Goal: Communication & Community: Answer question/provide support

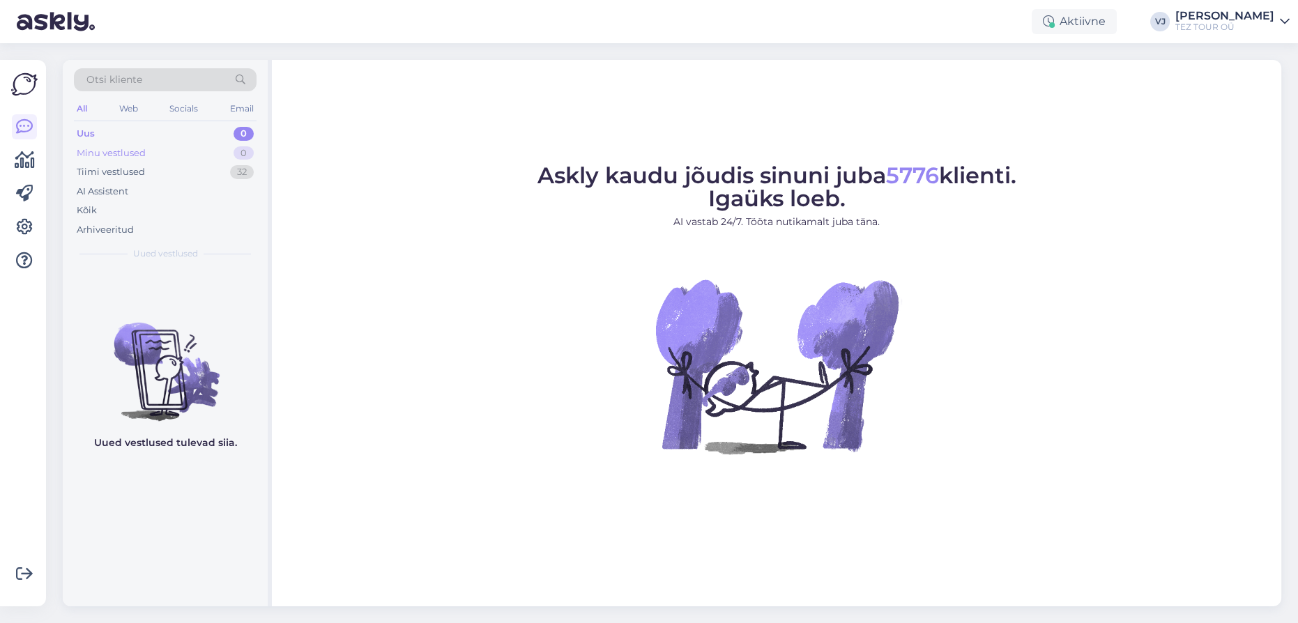
click at [171, 148] on div "Minu vestlused 0" at bounding box center [165, 154] width 183 height 20
click at [181, 169] on div "Tiimi vestlused 32" at bounding box center [165, 172] width 183 height 20
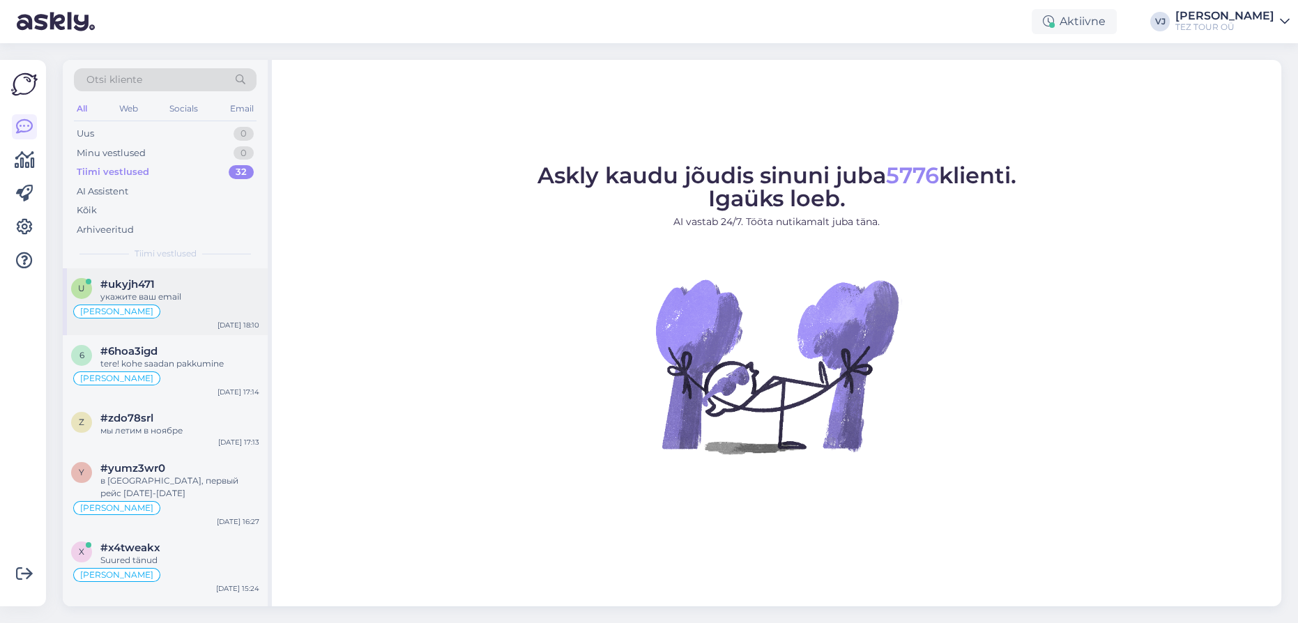
click at [190, 296] on div "укажите ваш email" at bounding box center [179, 297] width 159 height 13
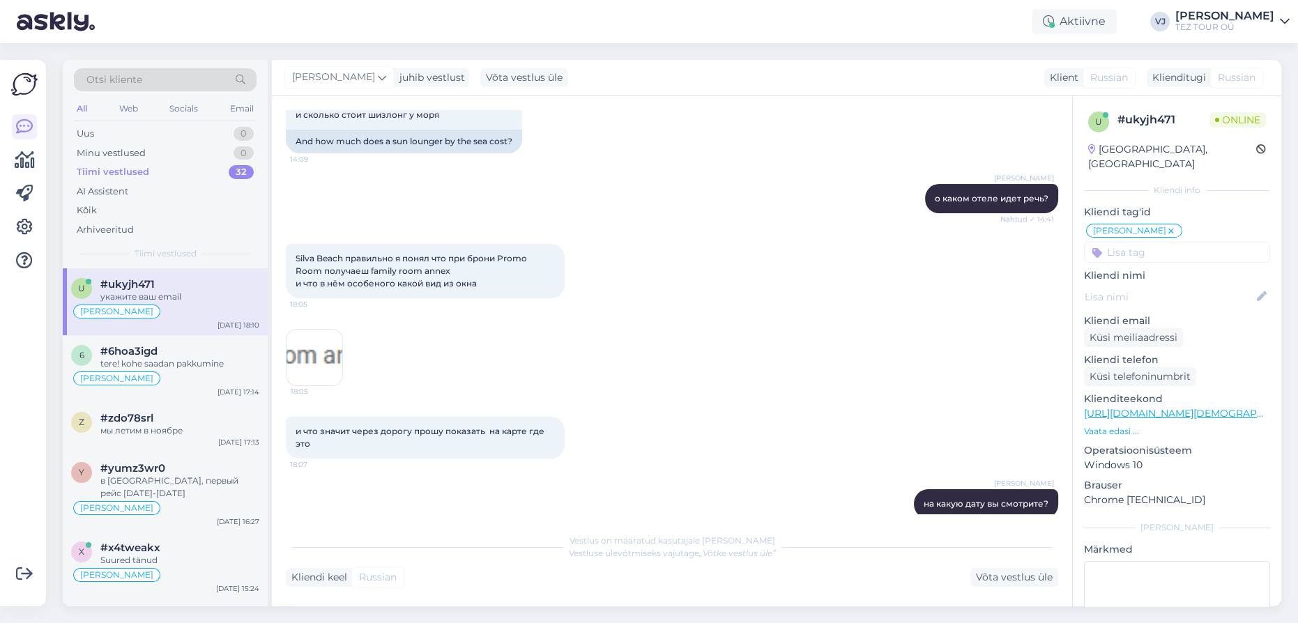
scroll to position [396, 0]
click at [165, 192] on div "AI Assistent" at bounding box center [165, 192] width 183 height 20
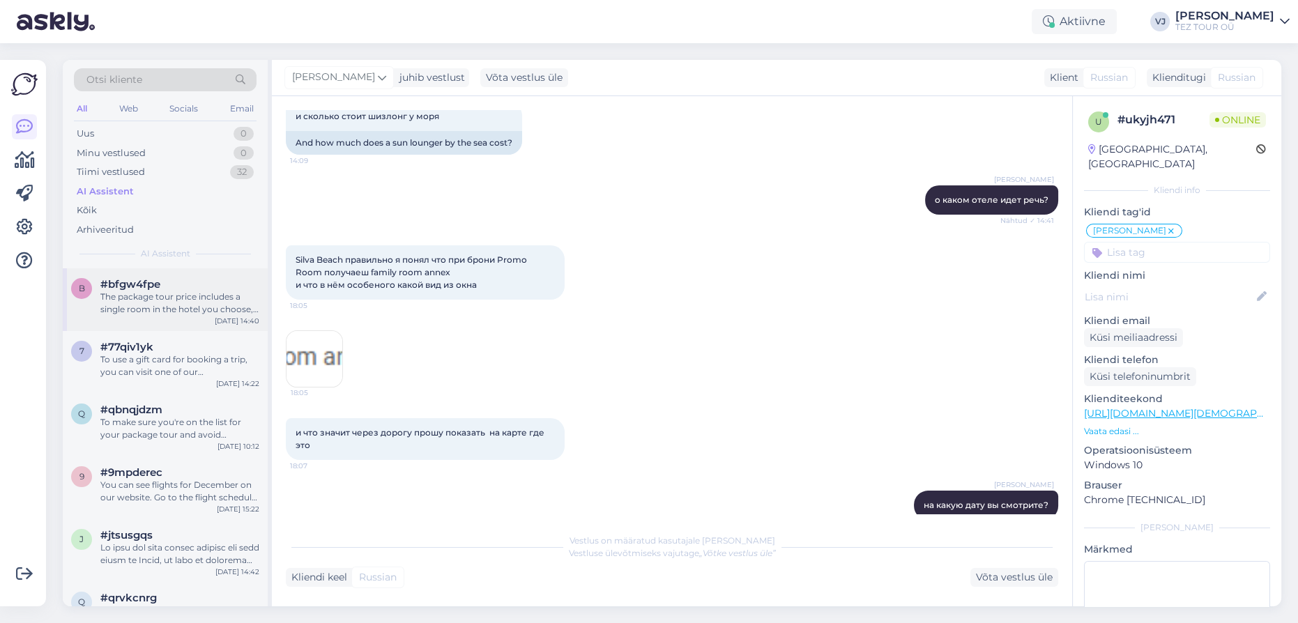
click at [165, 292] on div "The package tour price includes a single room in the hotel you choose, with the…" at bounding box center [179, 303] width 159 height 25
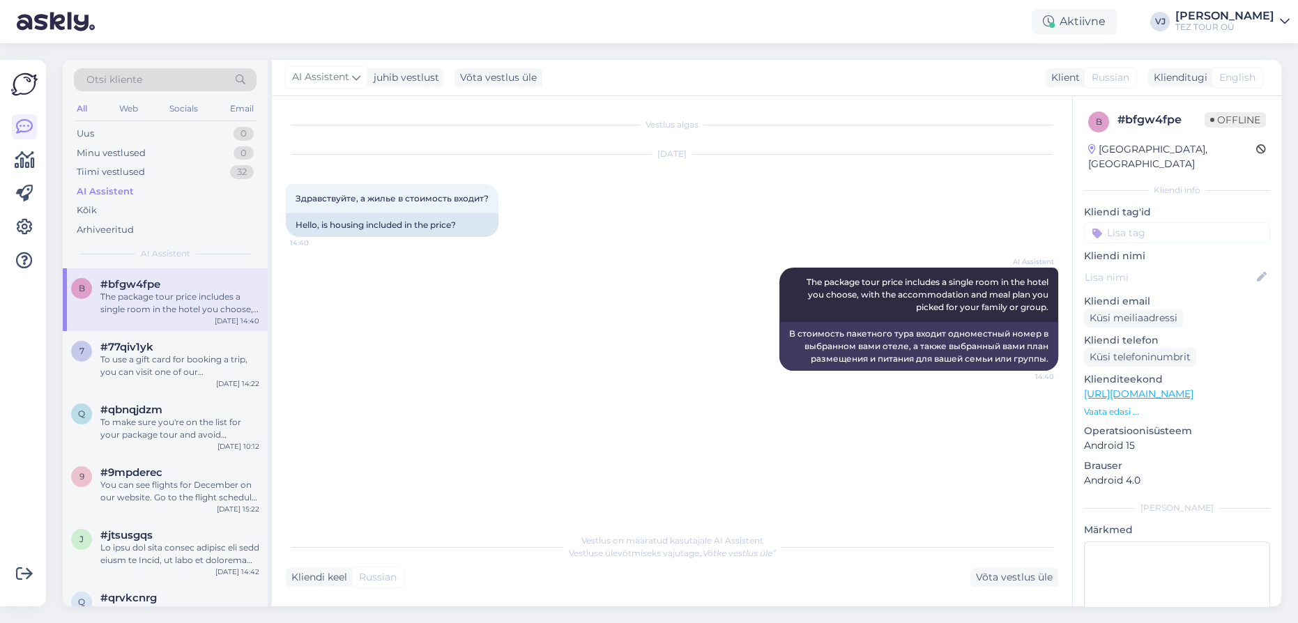
scroll to position [0, 0]
click at [109, 130] on div "Uus 0" at bounding box center [165, 134] width 183 height 20
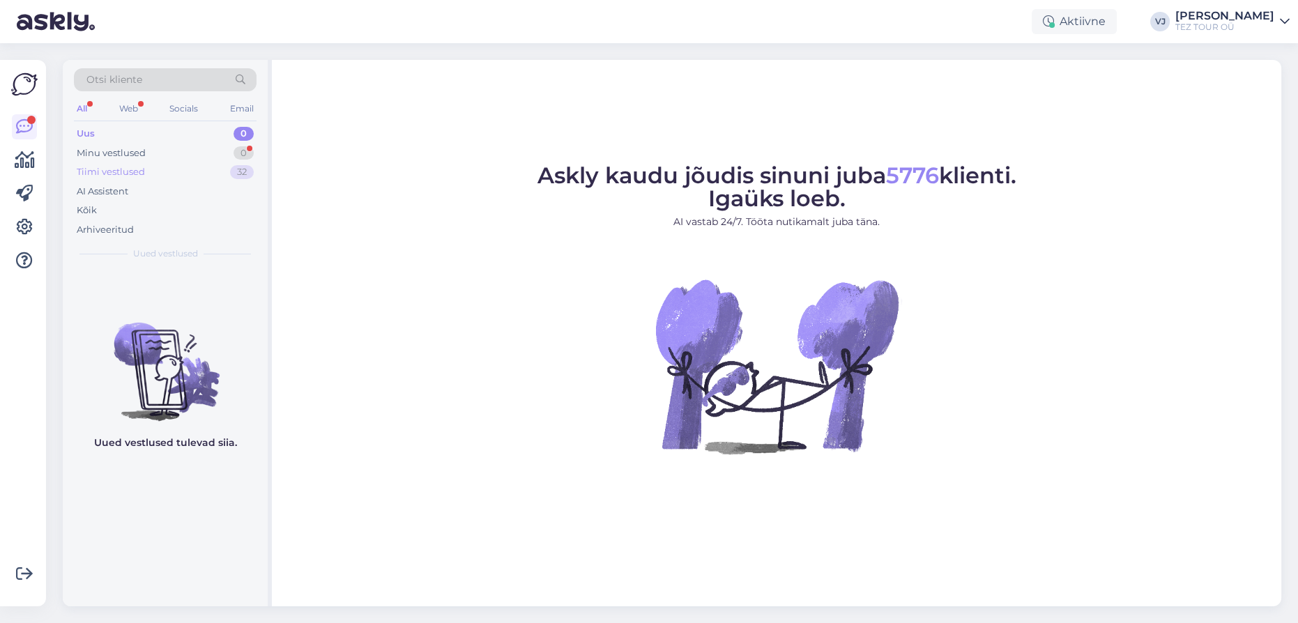
click at [182, 168] on div "Tiimi vestlused 32" at bounding box center [165, 172] width 183 height 20
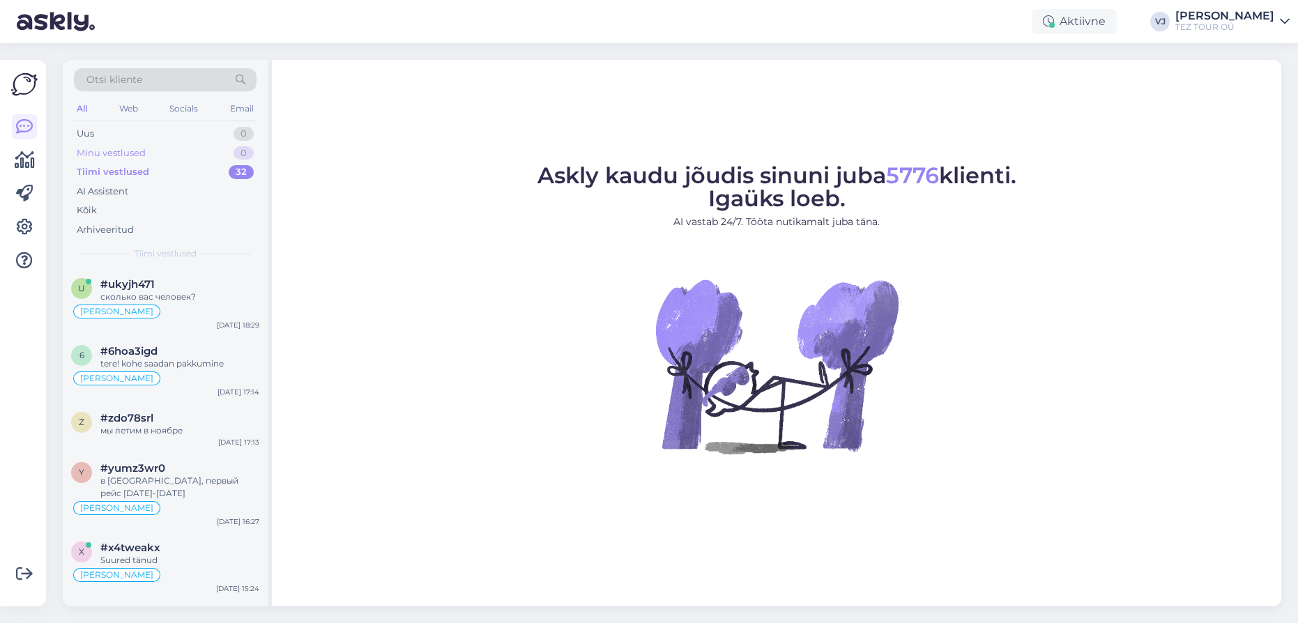
click at [193, 158] on div "Minu vestlused 0" at bounding box center [165, 154] width 183 height 20
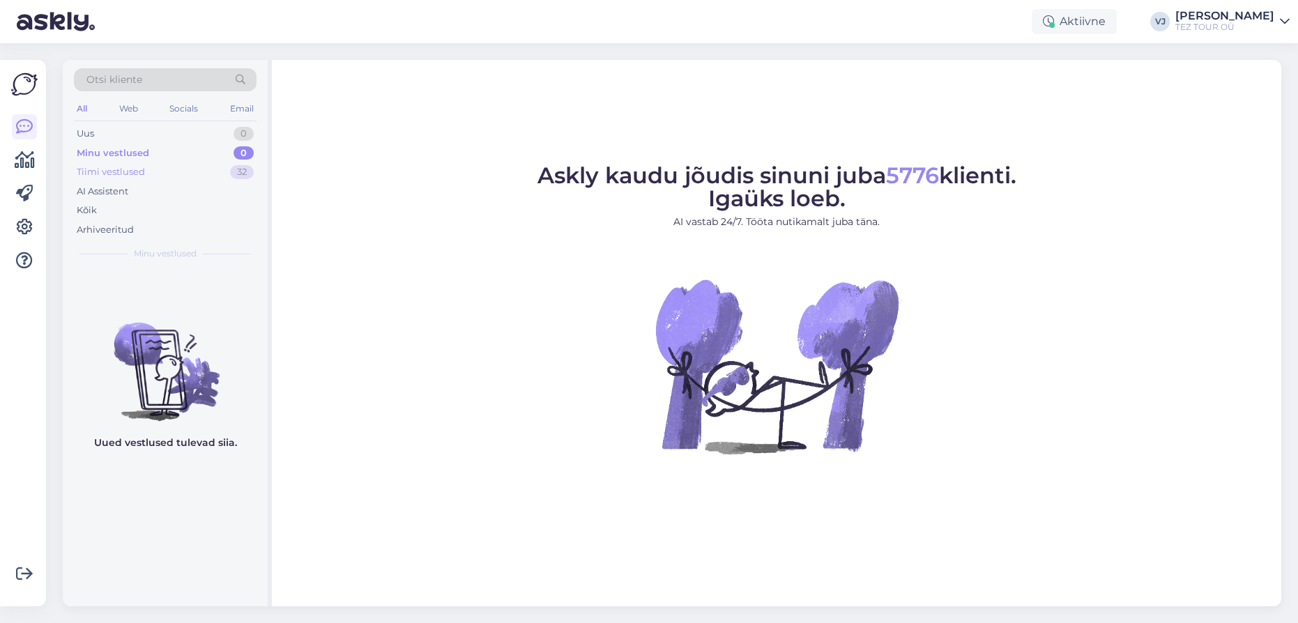
click at [193, 169] on div "Tiimi vestlused 32" at bounding box center [165, 172] width 183 height 20
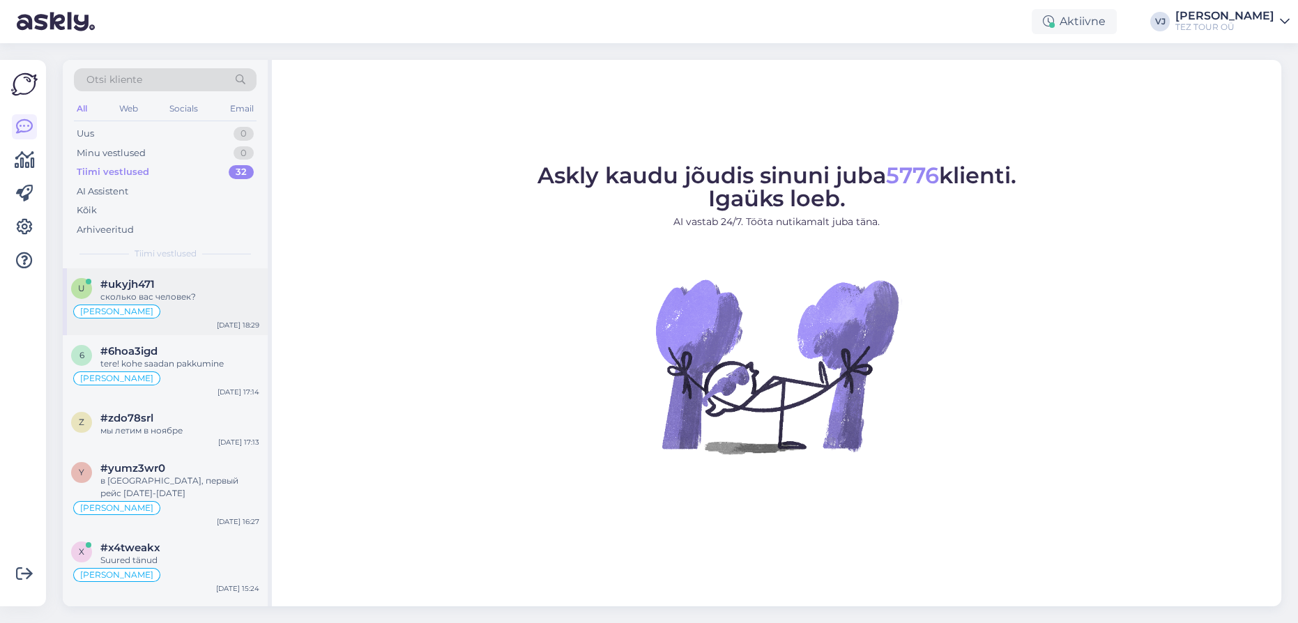
click at [173, 291] on div "сколько вас человек?" at bounding box center [179, 297] width 159 height 13
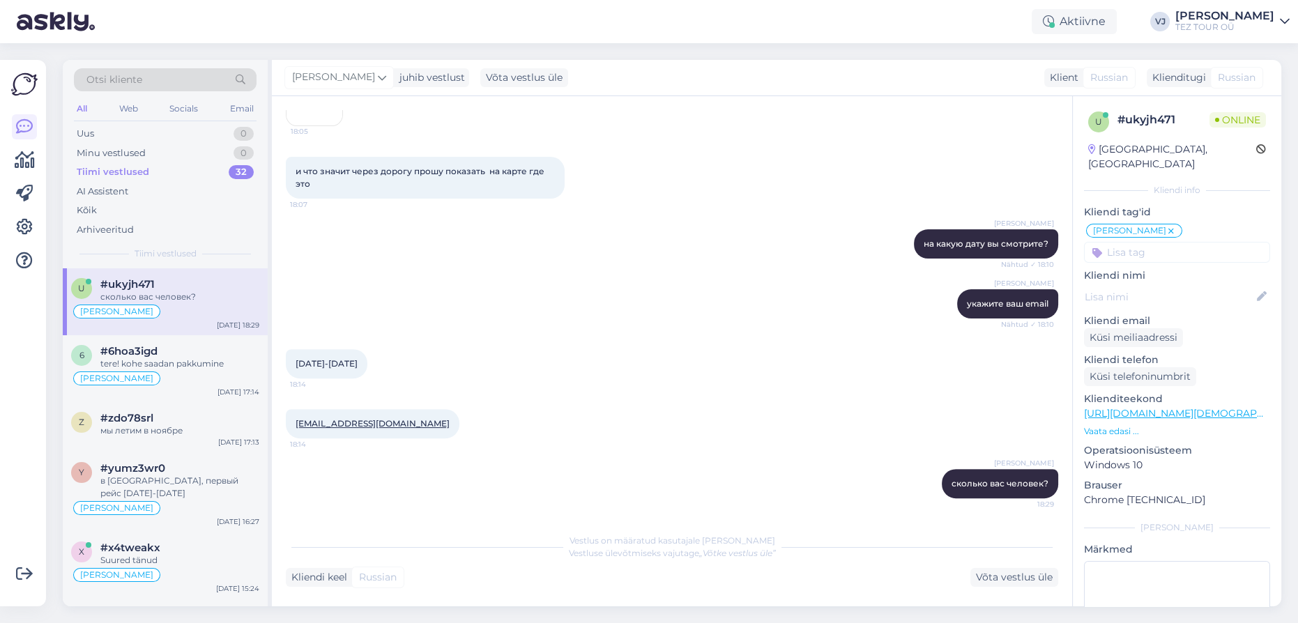
scroll to position [669, 0]
click at [196, 434] on div "мы летим в ноябре" at bounding box center [179, 431] width 159 height 13
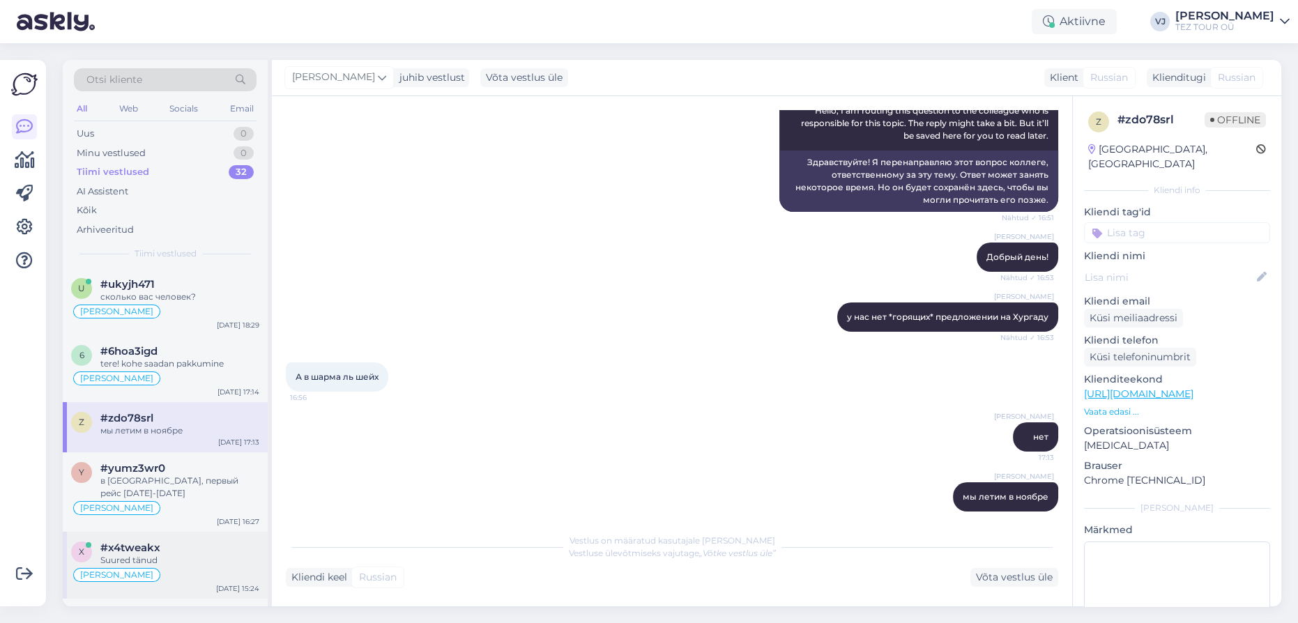
click at [178, 532] on div "x #x4tweakx Suured tänud Olga suhtleb Sep 22 15:24" at bounding box center [165, 565] width 205 height 67
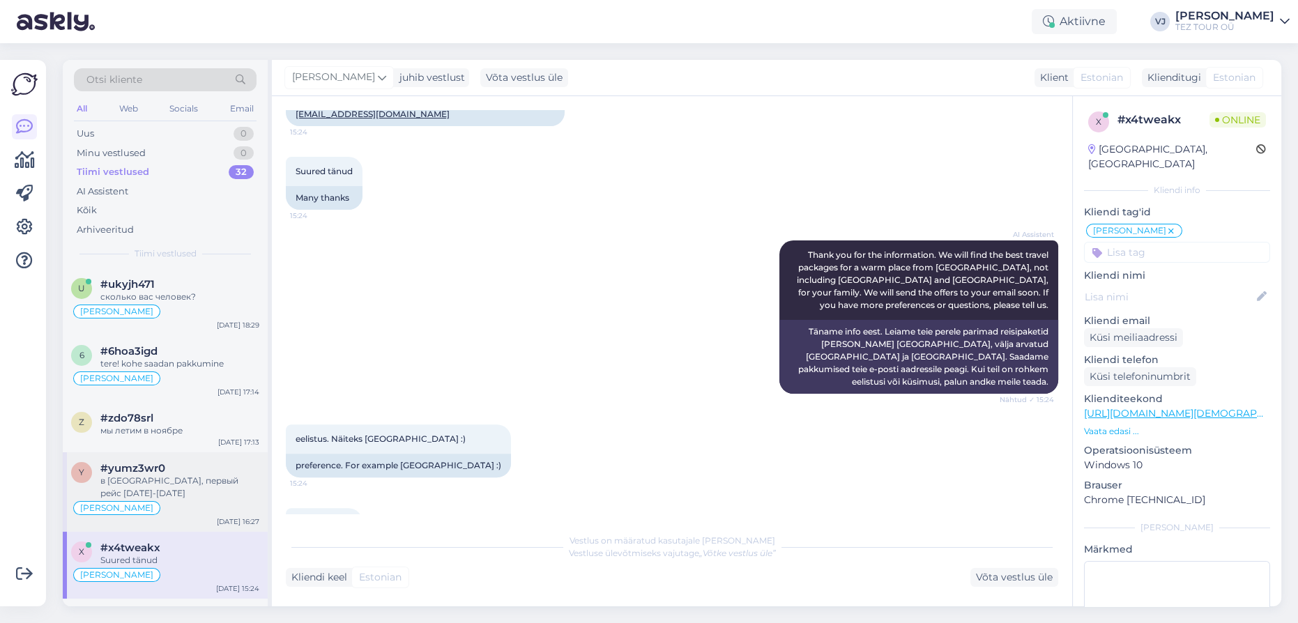
click at [192, 505] on div "Olga suhtleb" at bounding box center [165, 508] width 188 height 17
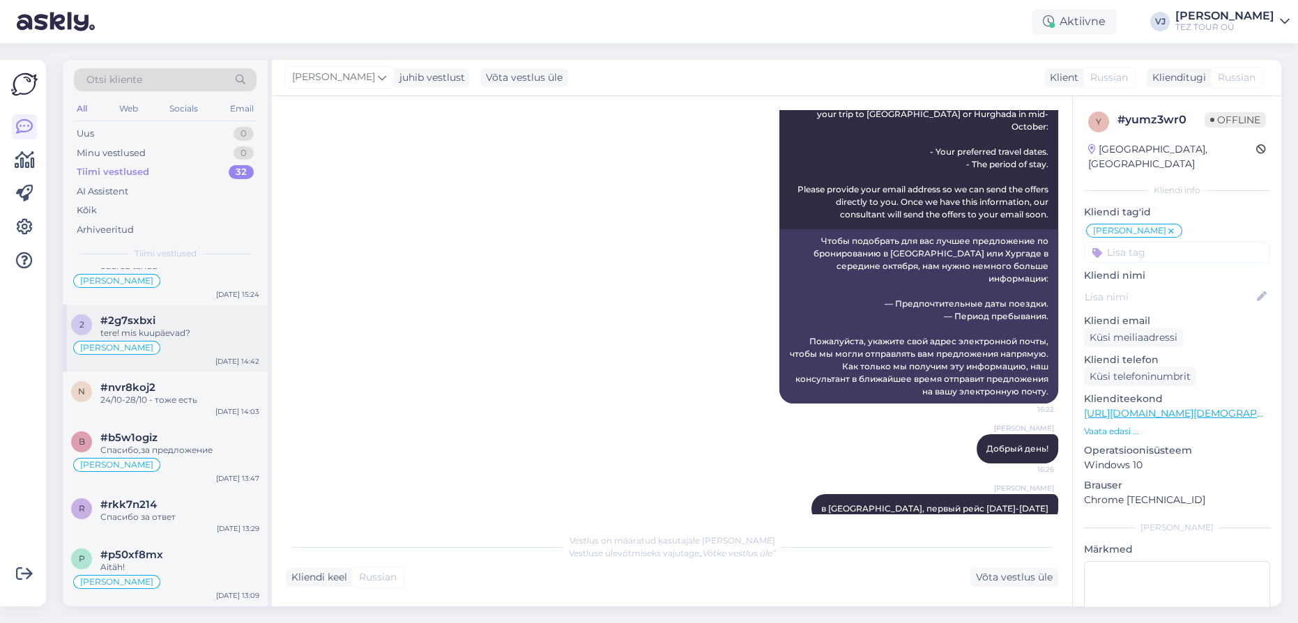
scroll to position [295, 0]
click at [201, 332] on div "tere! mis kuupäevad?" at bounding box center [179, 332] width 159 height 13
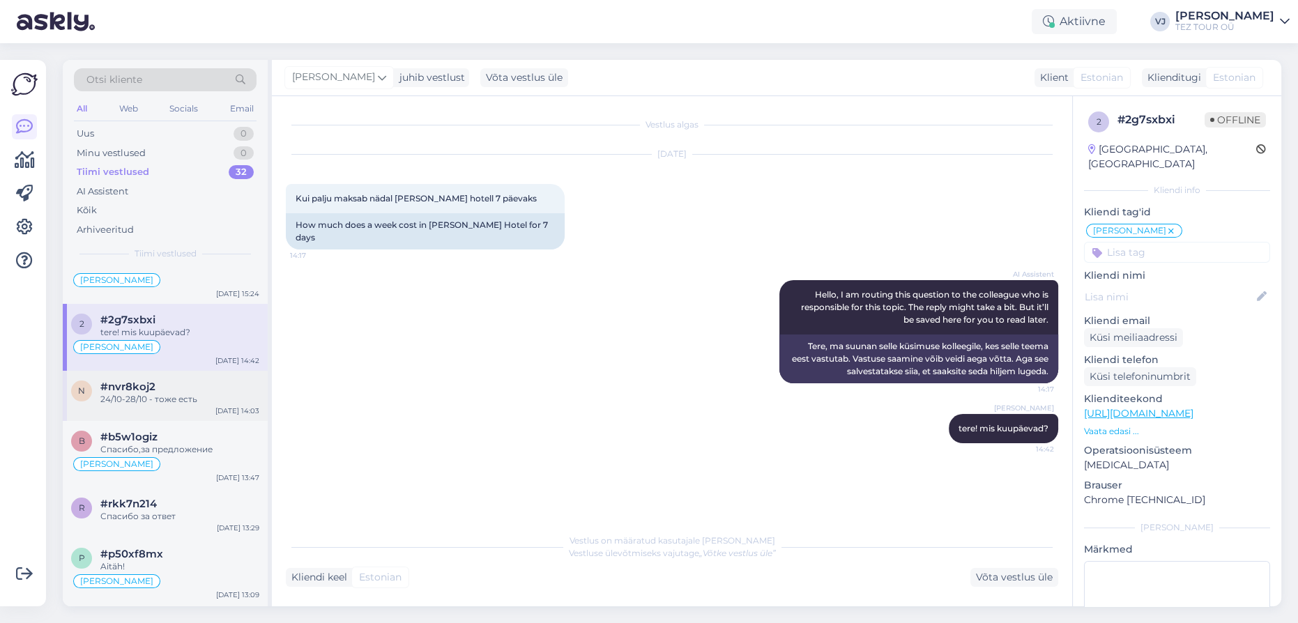
click at [174, 405] on div "n #nvr8koj2 24/10-28/10 - тоже есть Sep 22 14:03" at bounding box center [165, 396] width 205 height 50
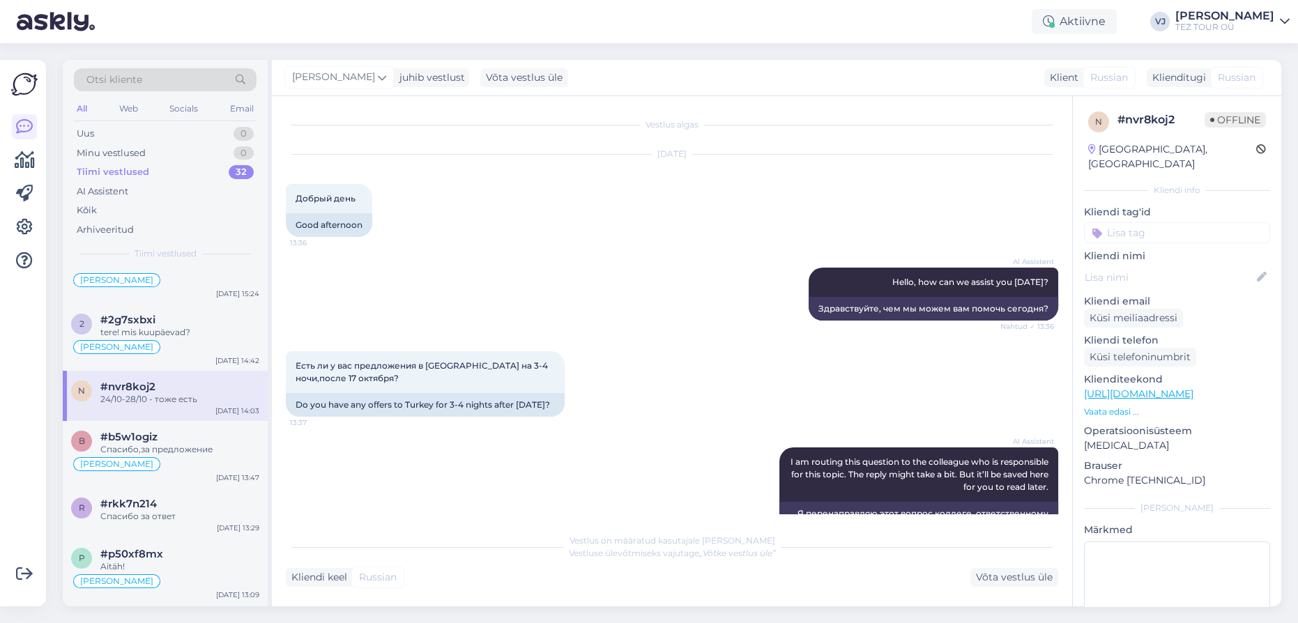
scroll to position [401, 0]
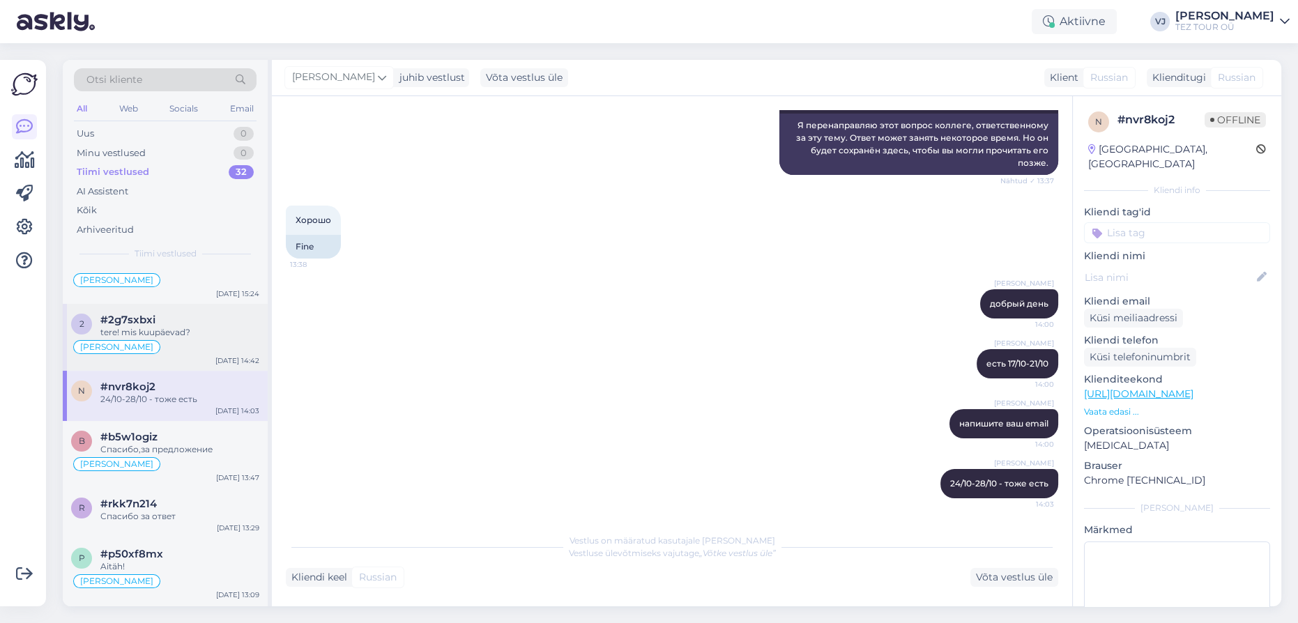
click at [188, 349] on div "Olga suhtleb" at bounding box center [165, 347] width 188 height 17
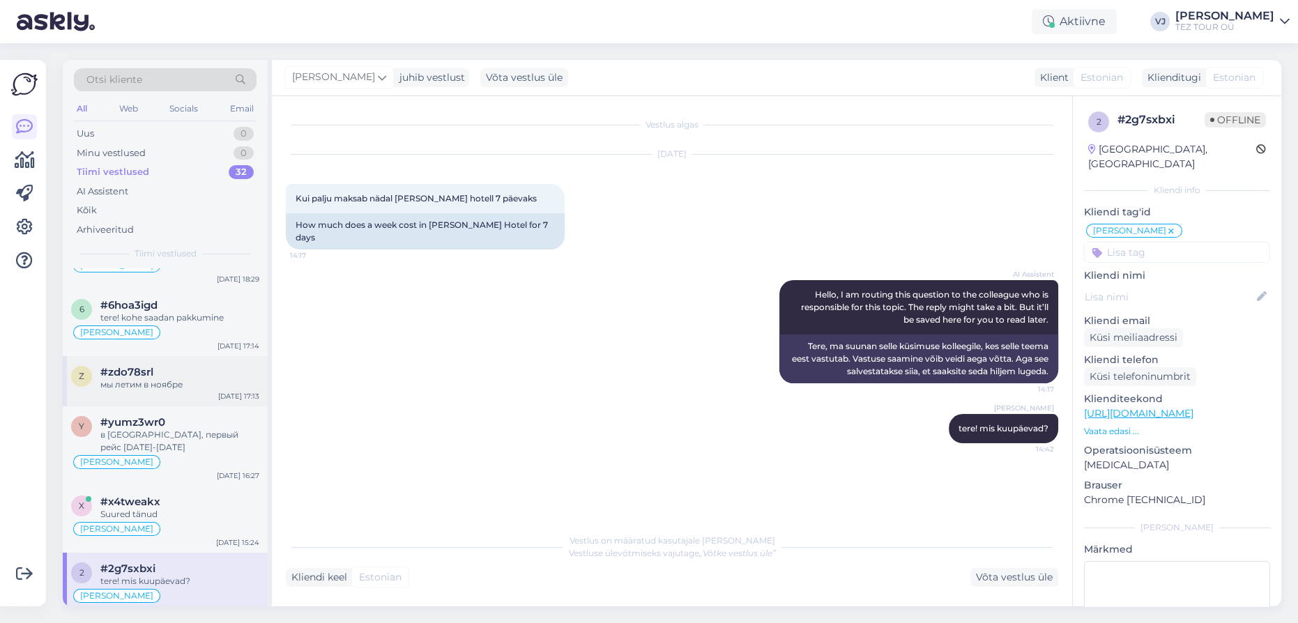
scroll to position [0, 0]
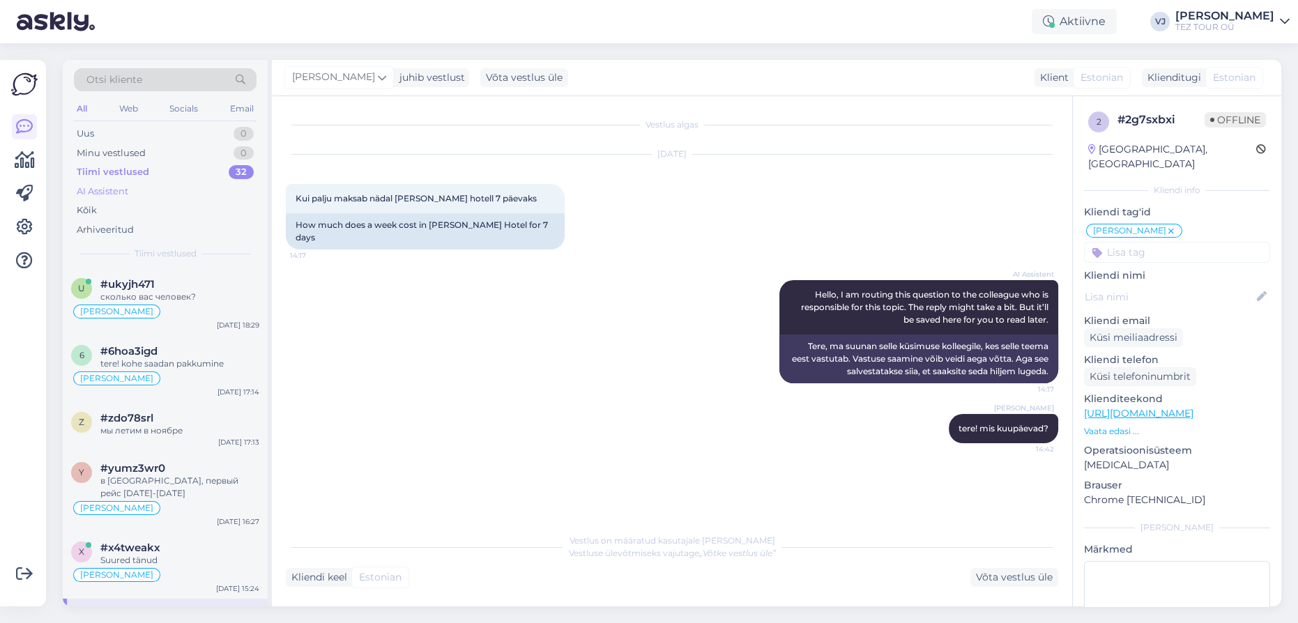
click at [156, 192] on div "AI Assistent" at bounding box center [165, 192] width 183 height 20
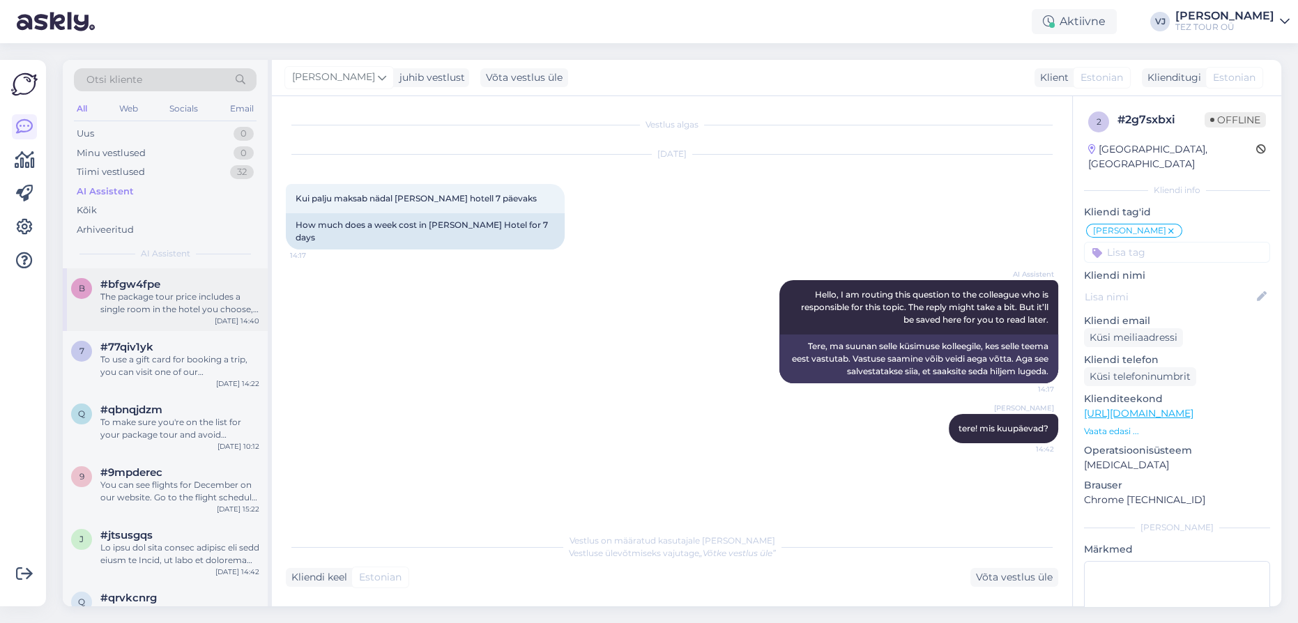
click at [185, 317] on div "b #bfgw4fpe The package tour price includes a single room in the hotel you choo…" at bounding box center [165, 299] width 205 height 63
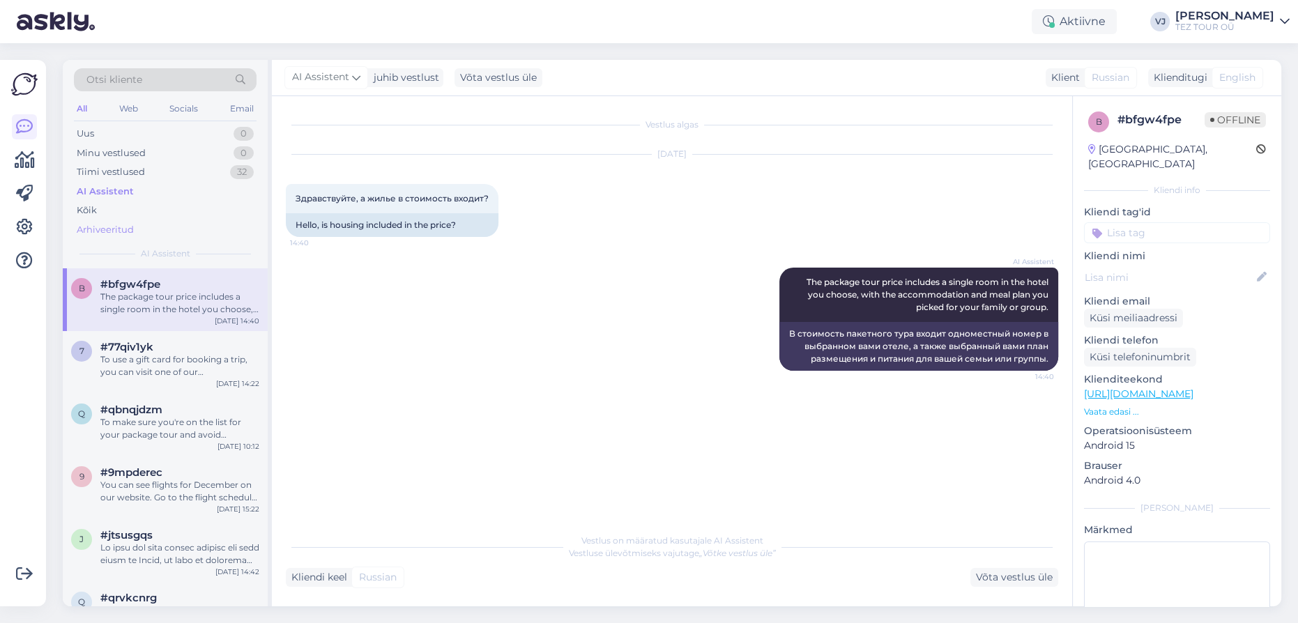
click at [132, 225] on div "Arhiveeritud" at bounding box center [105, 230] width 57 height 14
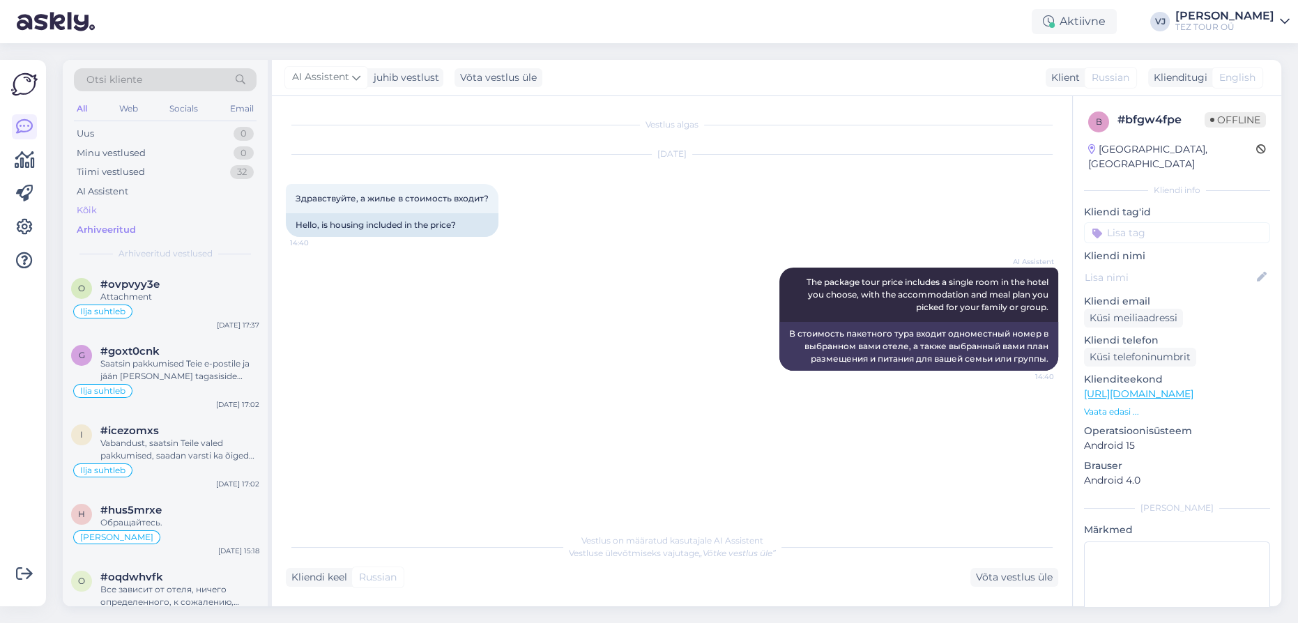
click at [148, 215] on div "Kõik" at bounding box center [165, 211] width 183 height 20
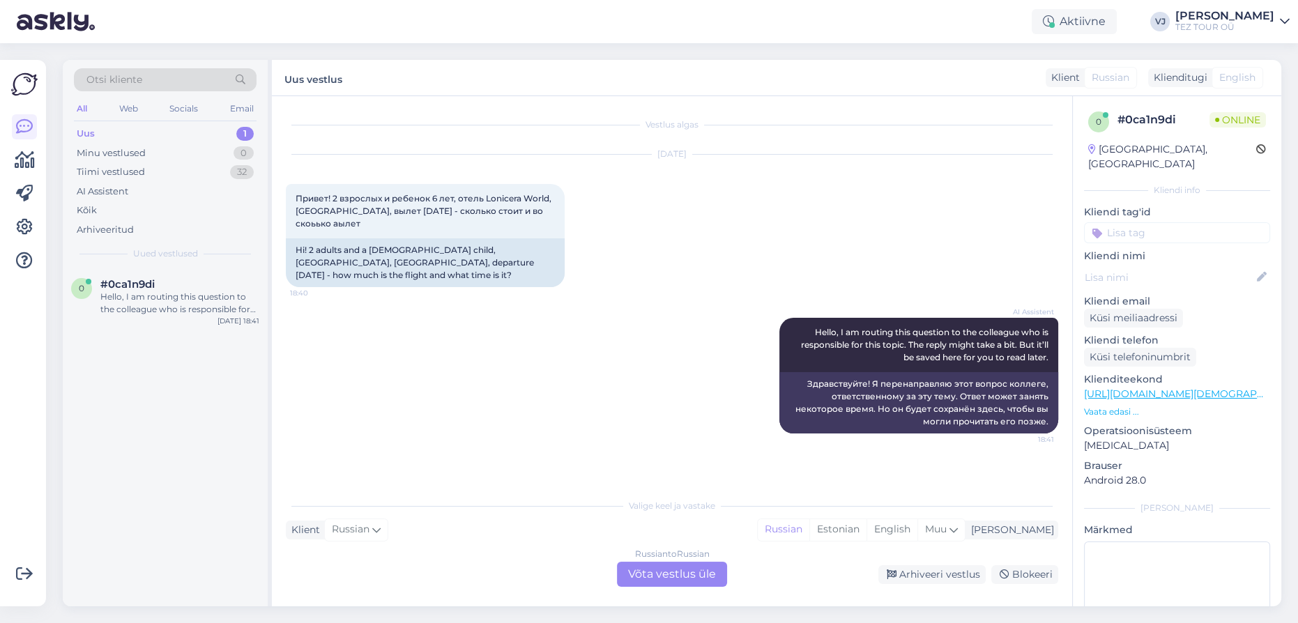
click at [660, 592] on div "Vestlus algas [DATE] Привет! 2 взрослых и ребенок 6 лет, отель Lonicera World, …" at bounding box center [672, 351] width 800 height 510
click at [665, 577] on div "Russian to Russian Võta vestlus üle" at bounding box center [672, 574] width 110 height 25
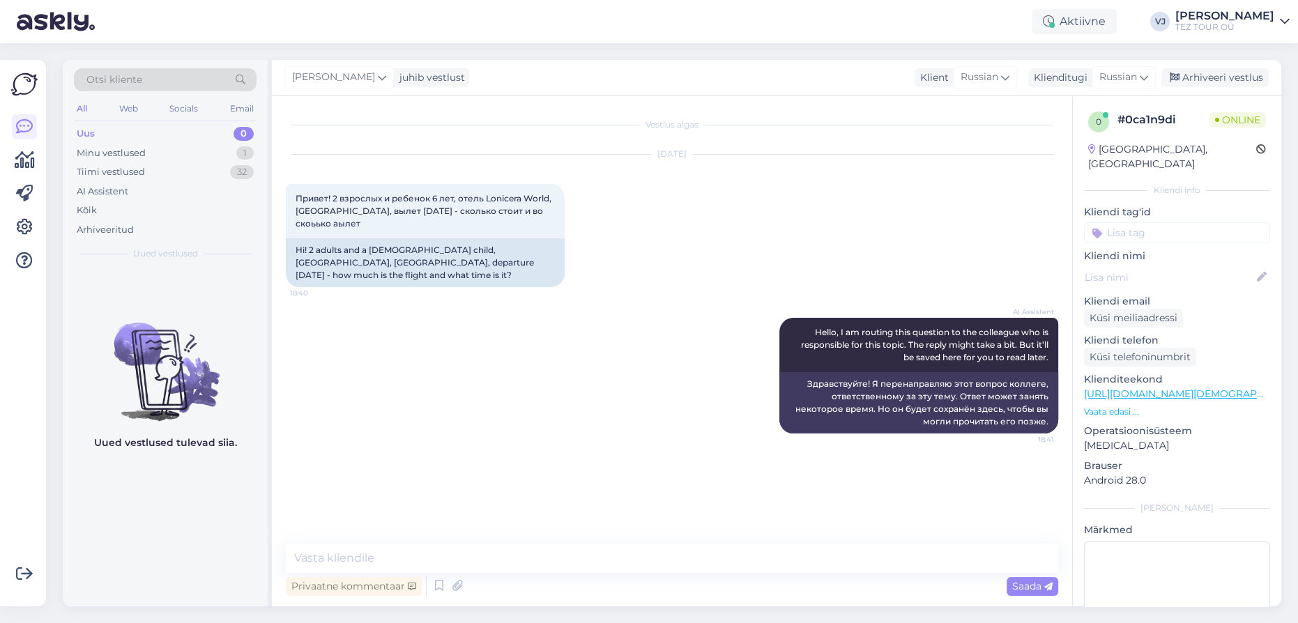
click at [1192, 222] on input at bounding box center [1177, 232] width 186 height 21
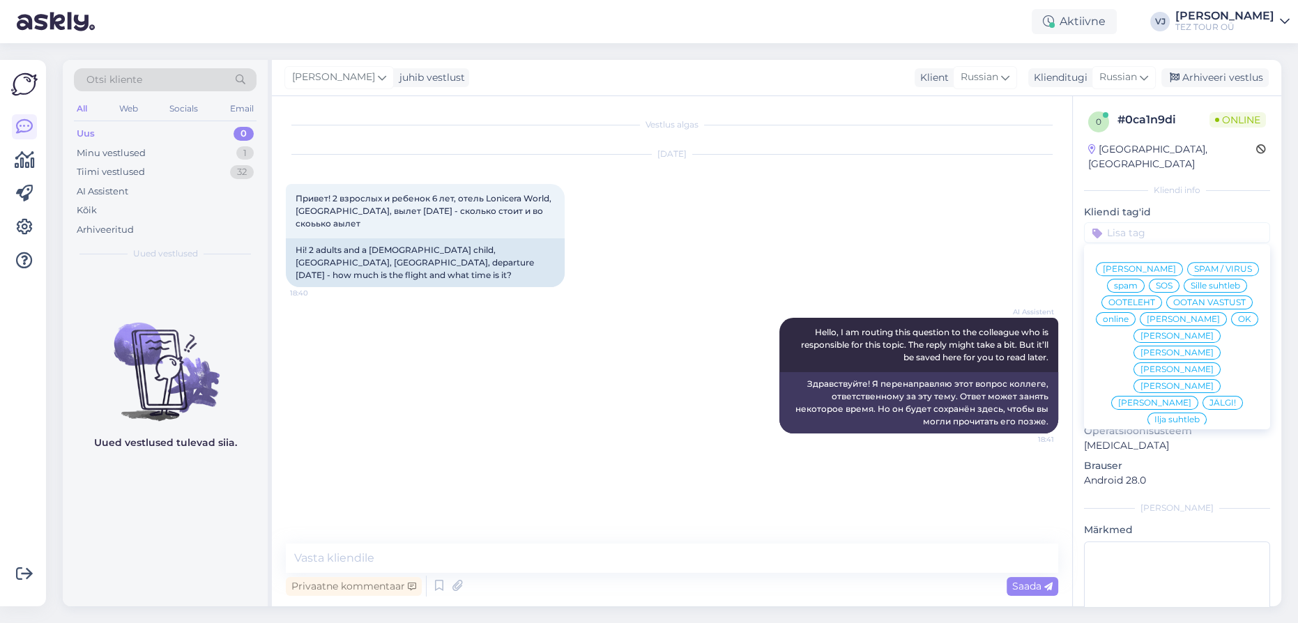
click at [1176, 265] on span "[PERSON_NAME]" at bounding box center [1139, 269] width 73 height 8
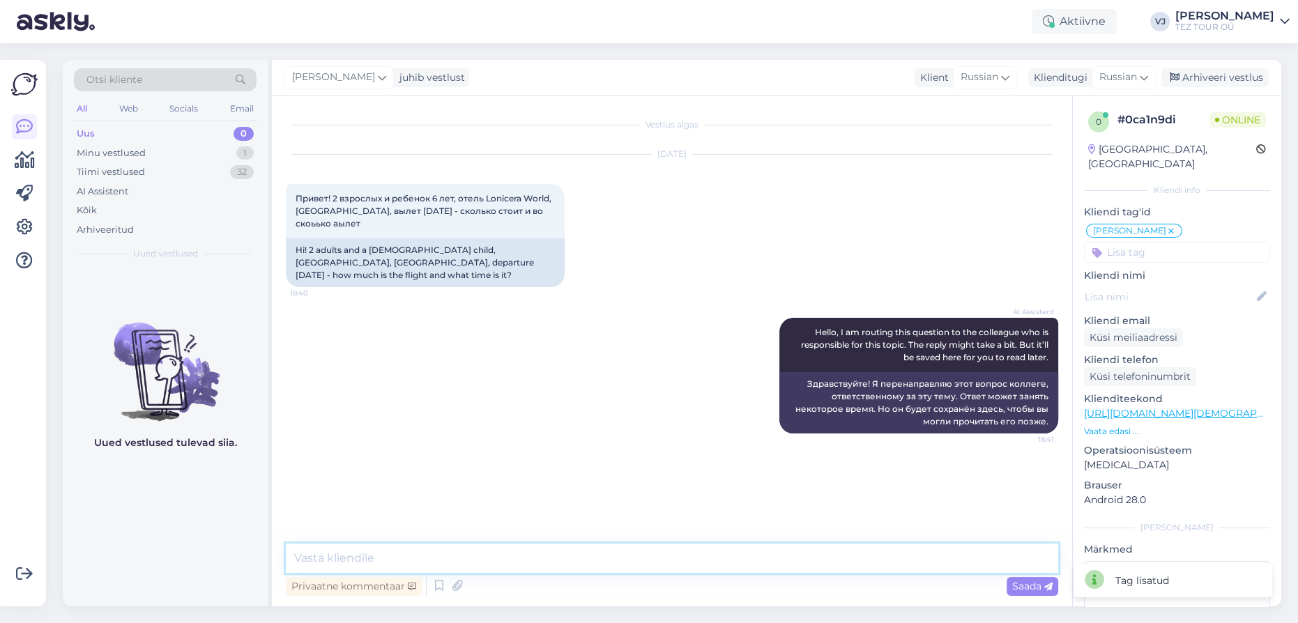
click at [393, 563] on textarea at bounding box center [672, 558] width 773 height 29
type textarea "L"
type textarea "Добрый вечер!"
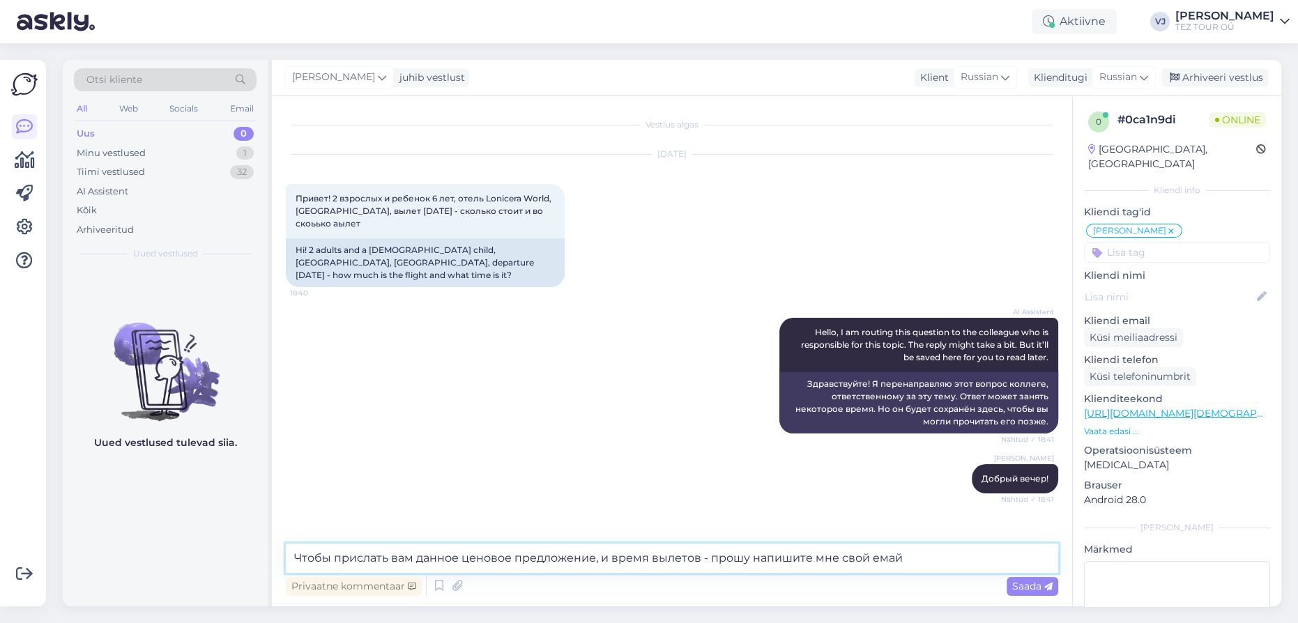
type textarea "Чтобы прислать вам данное ценовое предложение, и время вылетов - прошу напишите…"
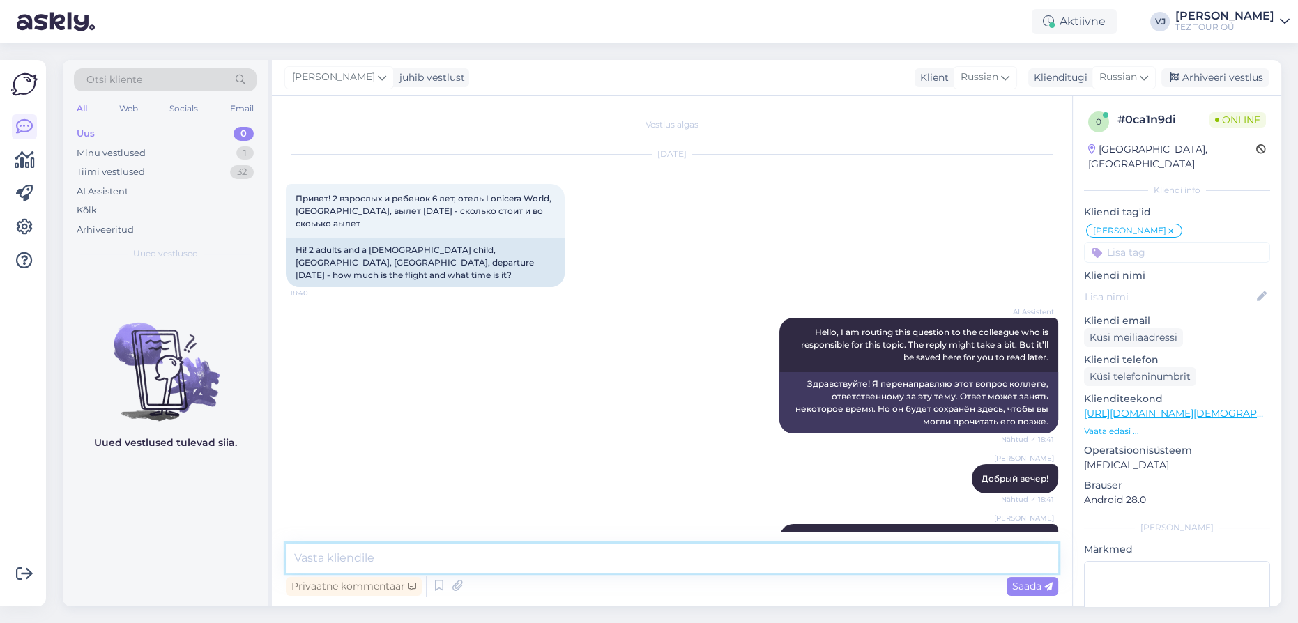
scroll to position [38, 0]
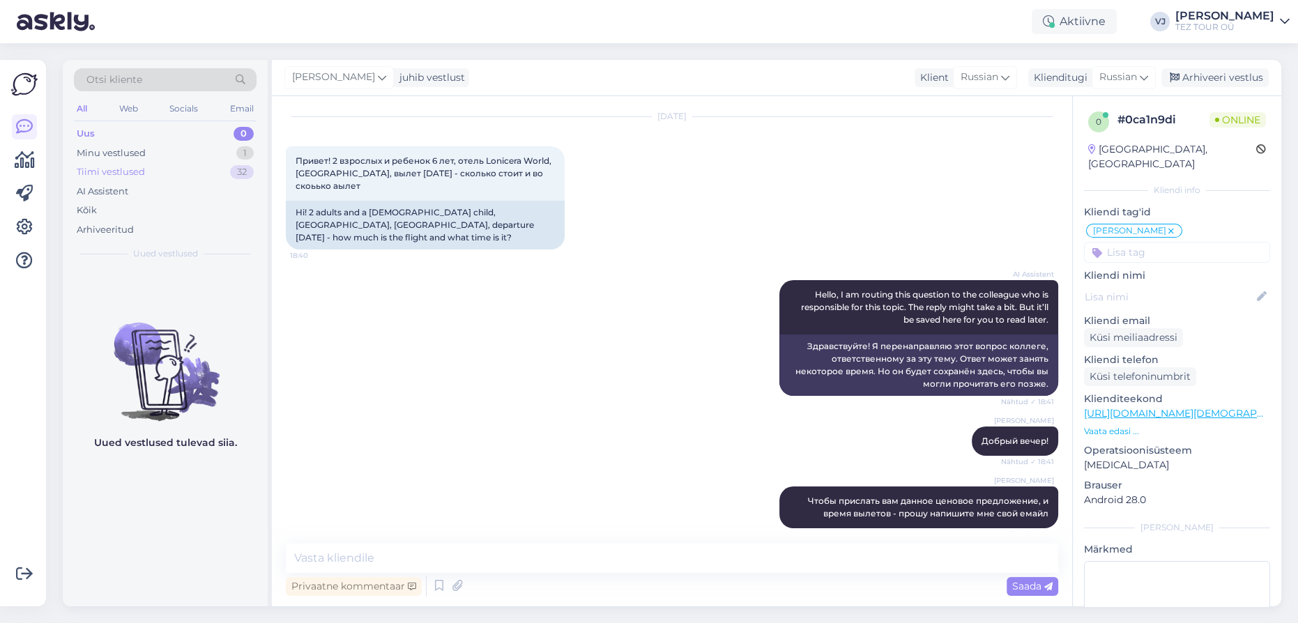
click at [165, 172] on div "Tiimi vestlused 32" at bounding box center [165, 172] width 183 height 20
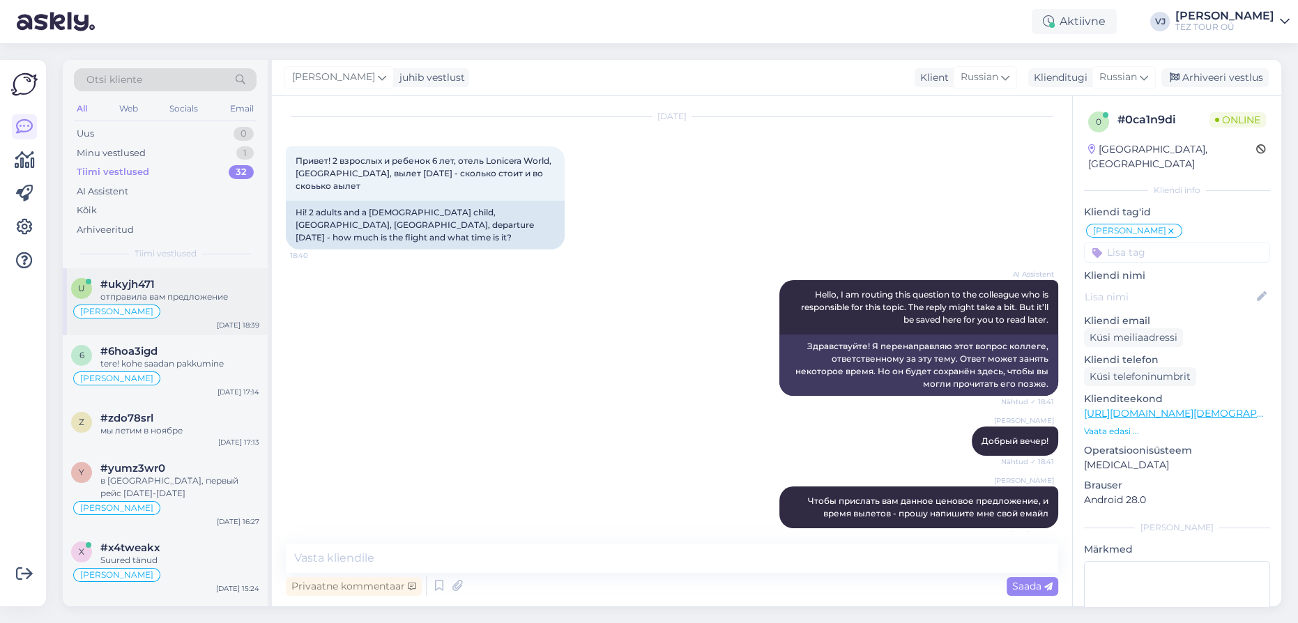
click at [148, 291] on div "отправила вам предложение" at bounding box center [179, 297] width 159 height 13
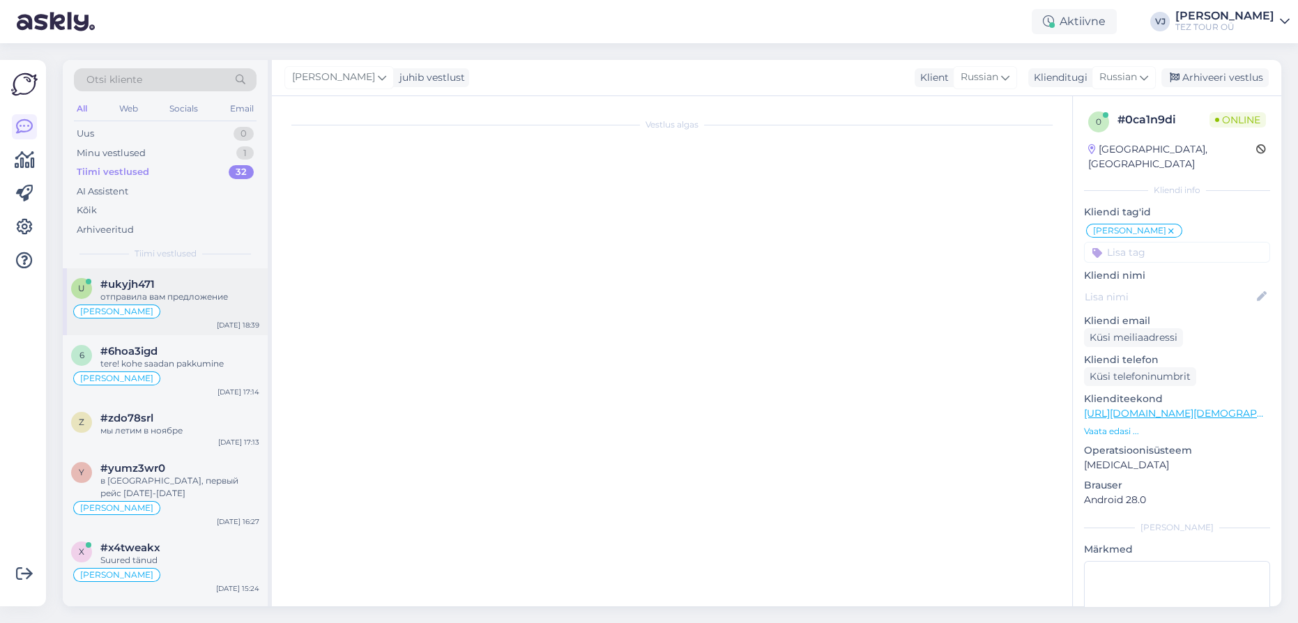
scroll to position [729, 0]
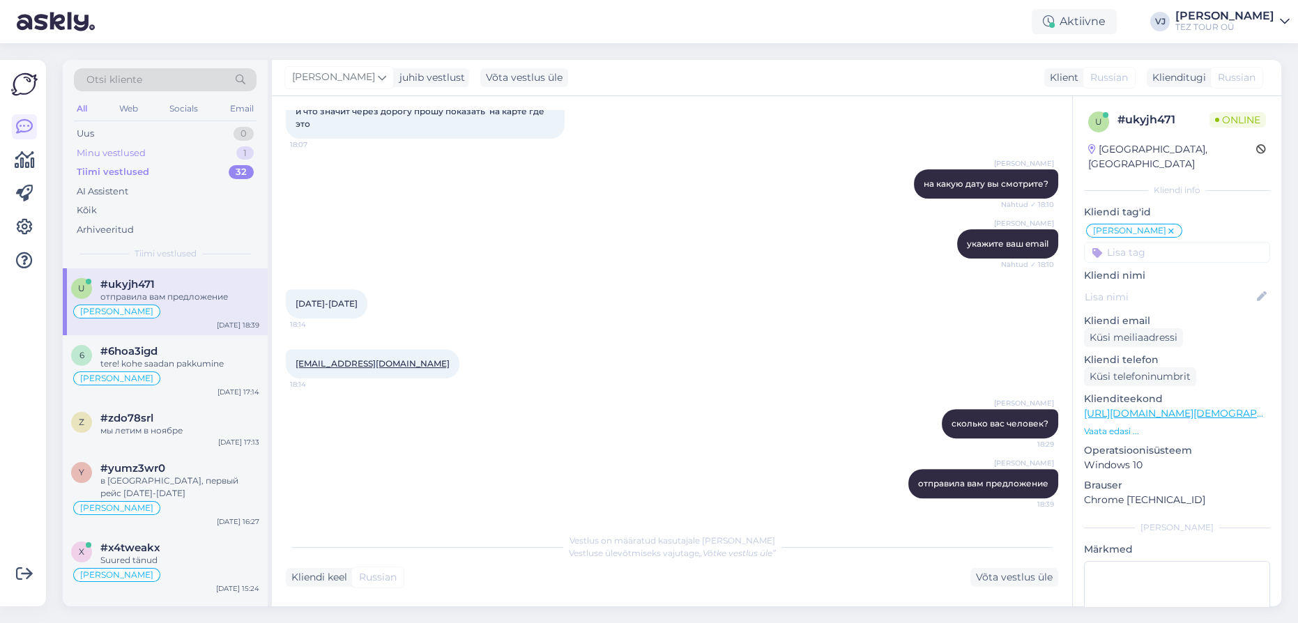
click at [176, 153] on div "Minu vestlused 1" at bounding box center [165, 154] width 183 height 20
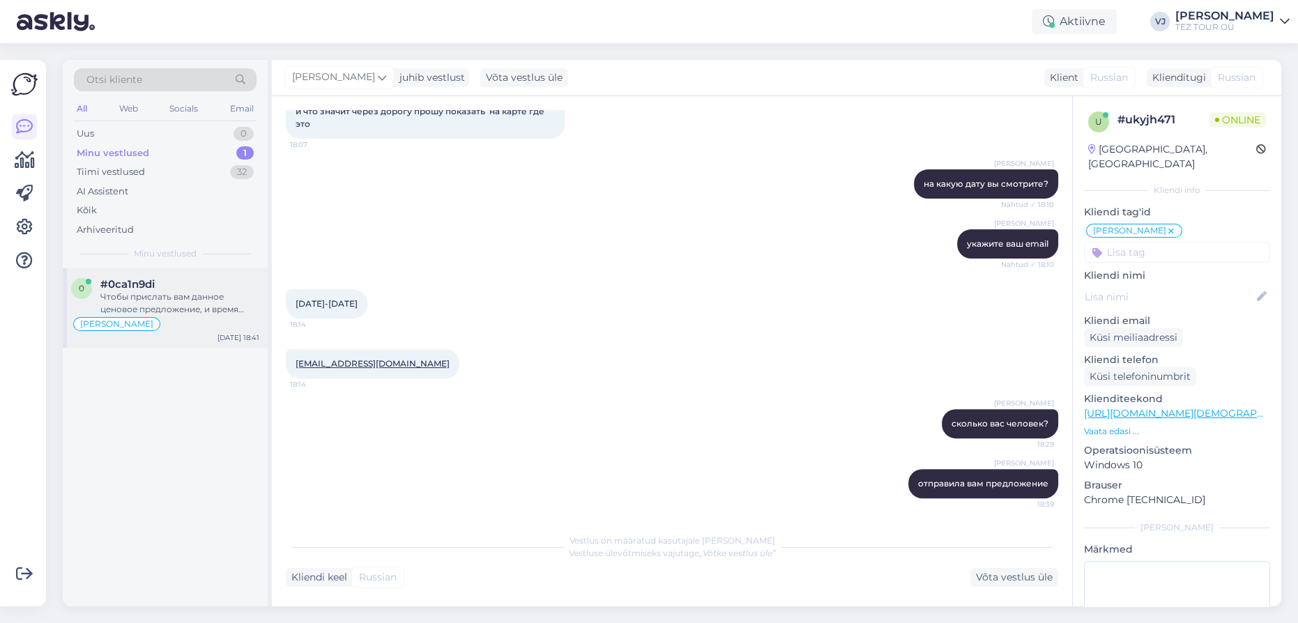
click at [191, 299] on div "Чтобы прислать вам данное ценовое предложение, и время вылетов - прошу напишите…" at bounding box center [179, 303] width 159 height 25
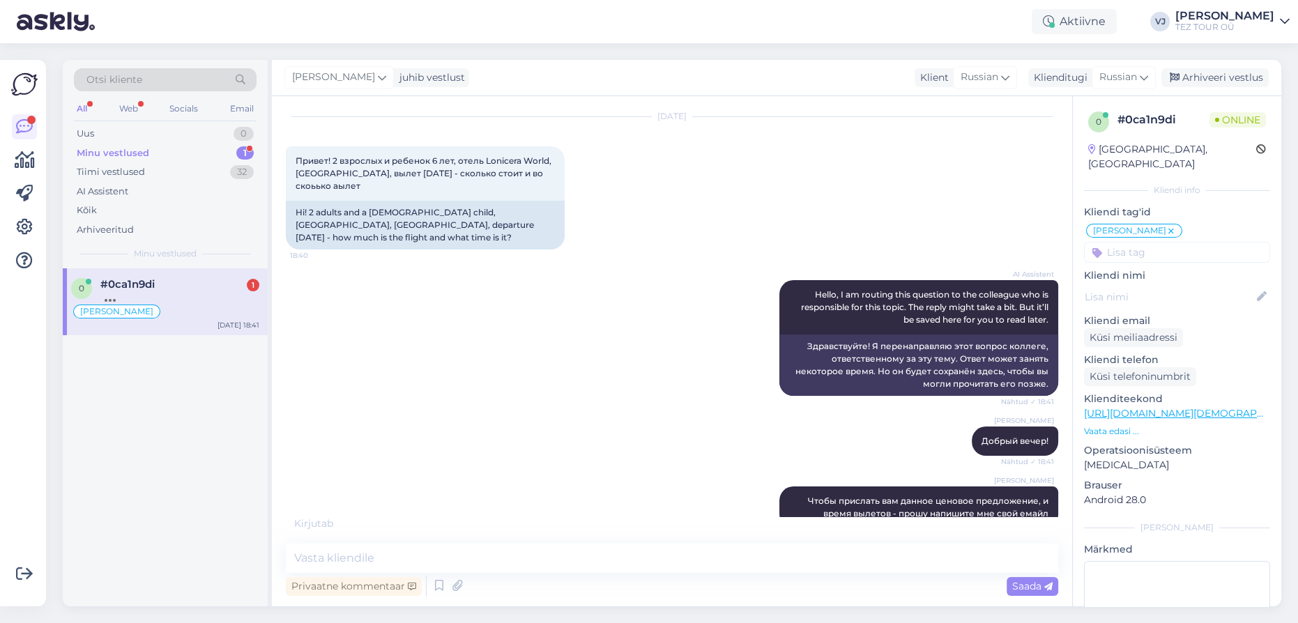
scroll to position [98, 0]
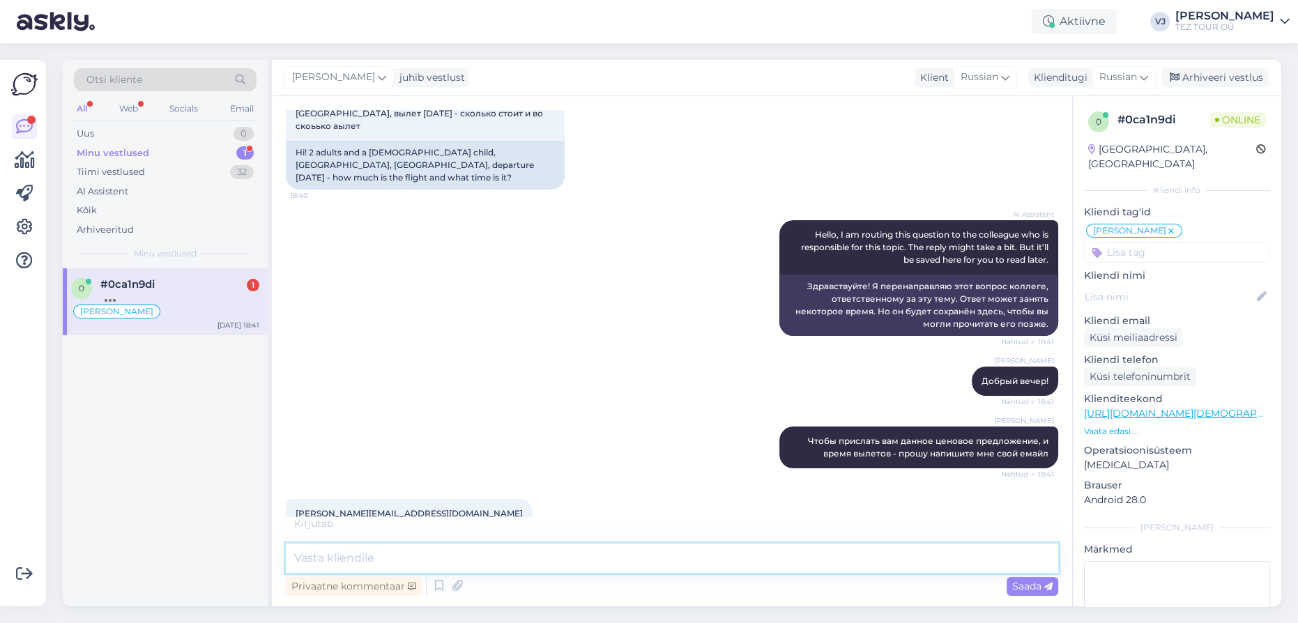
click at [505, 559] on textarea at bounding box center [672, 558] width 773 height 29
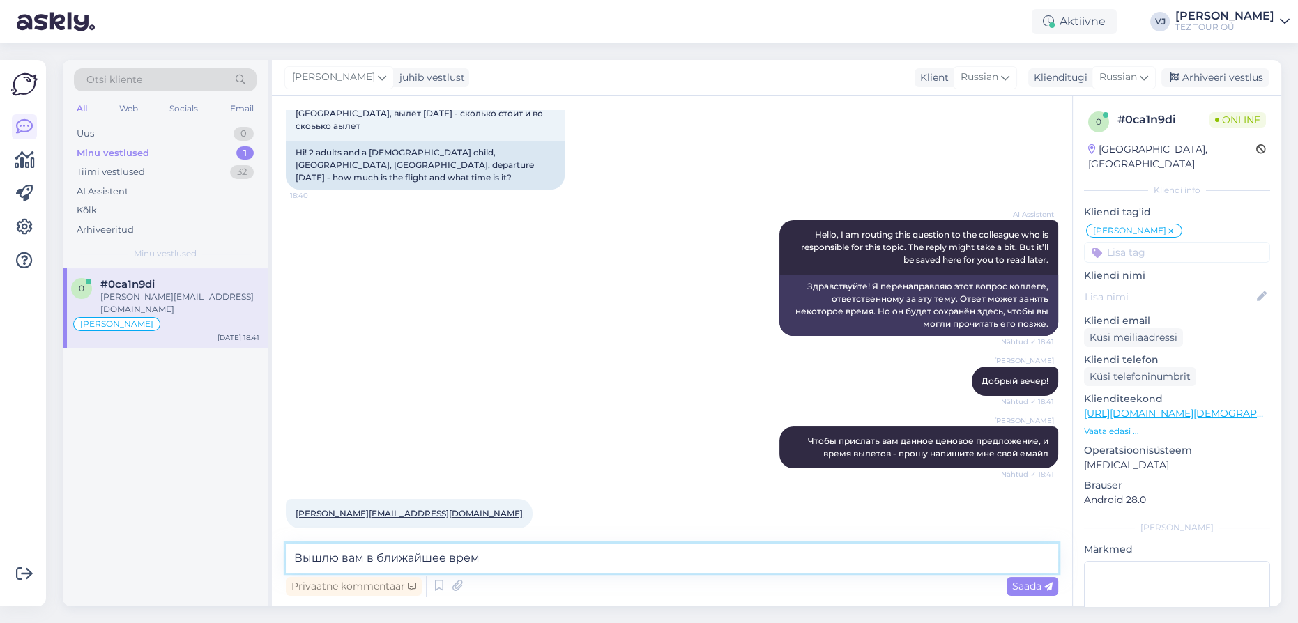
type textarea "Вышлю вам в ближайшее время"
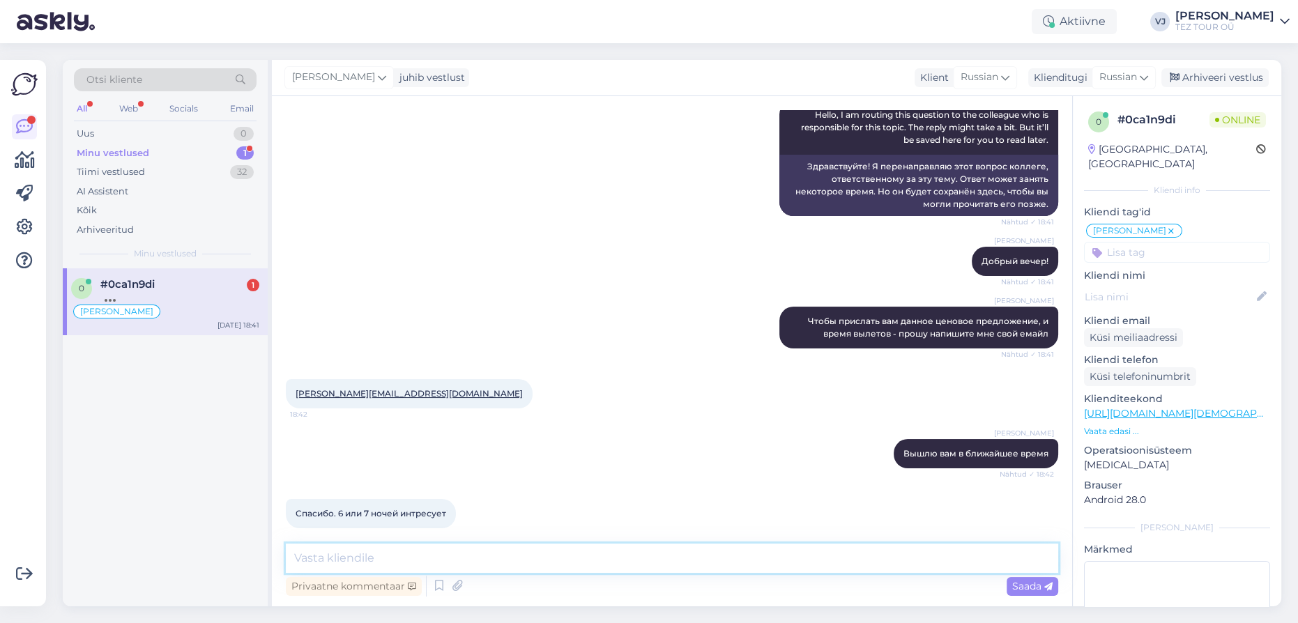
scroll to position [218, 0]
click at [536, 554] on textarea at bounding box center [672, 558] width 773 height 29
type textarea "есть 6 или 8"
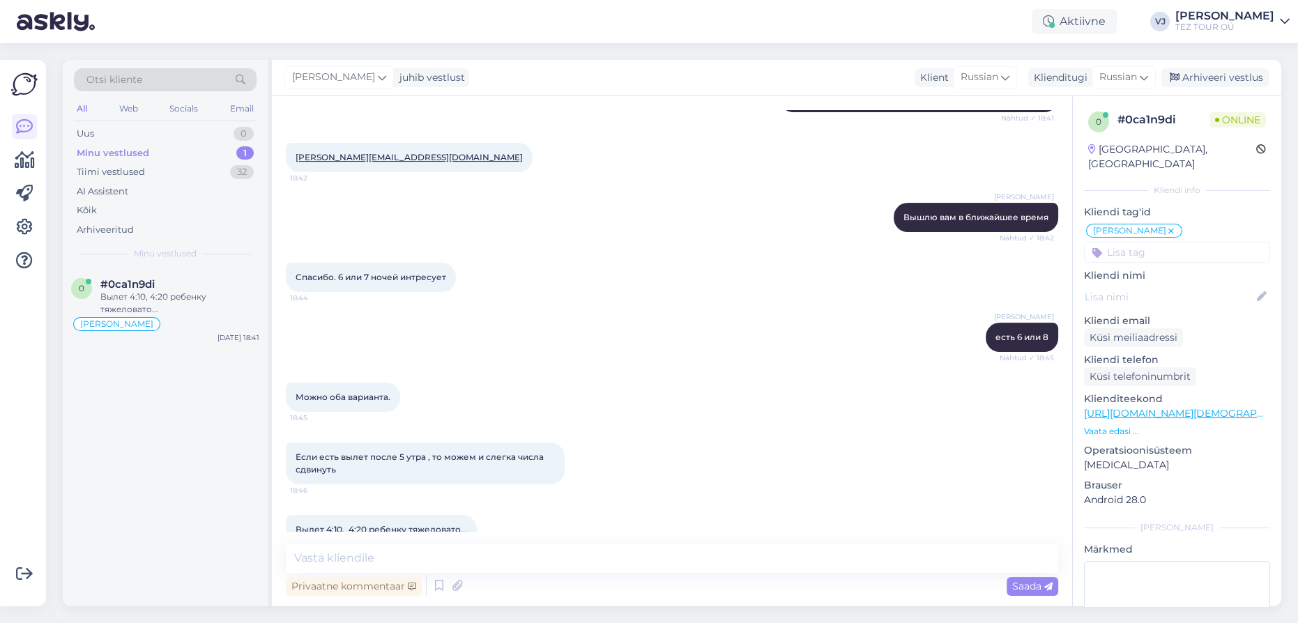
scroll to position [470, 0]
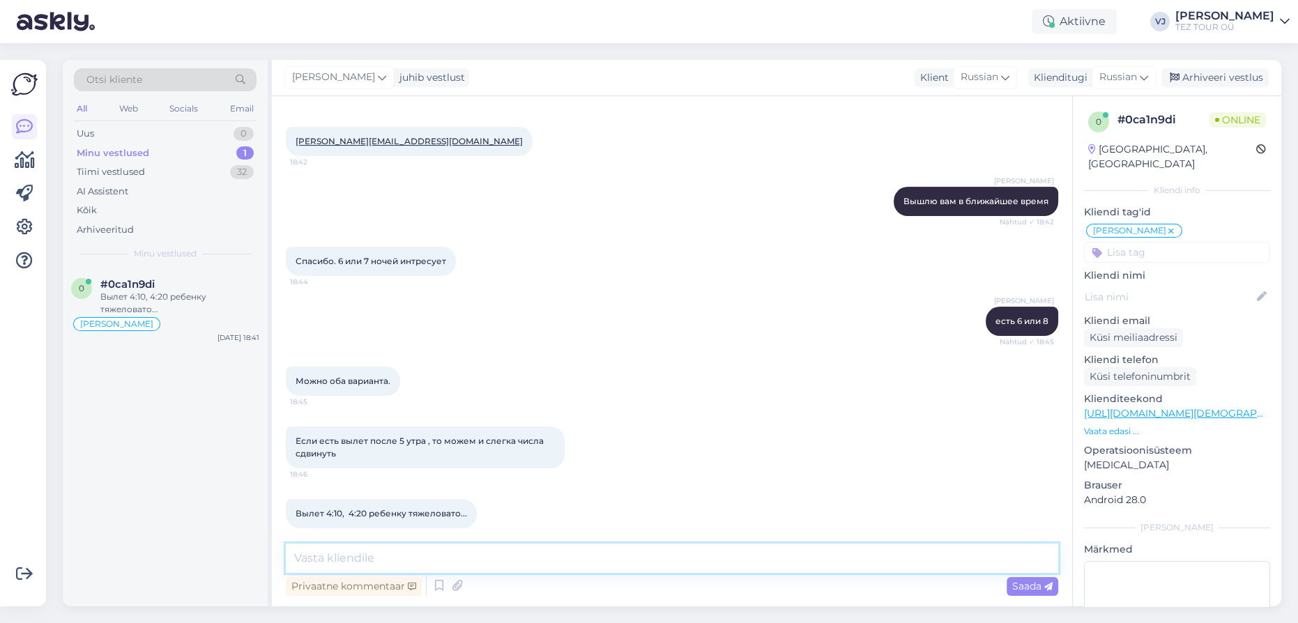
click at [383, 566] on textarea at bounding box center [672, 558] width 773 height 29
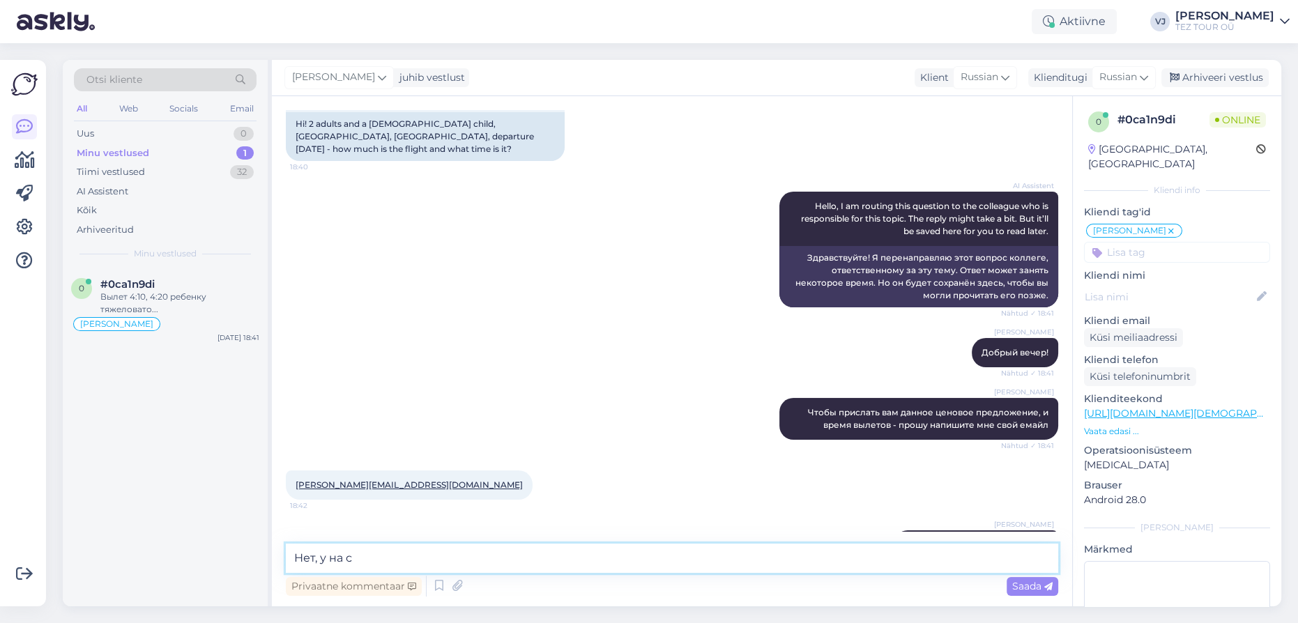
scroll to position [0, 0]
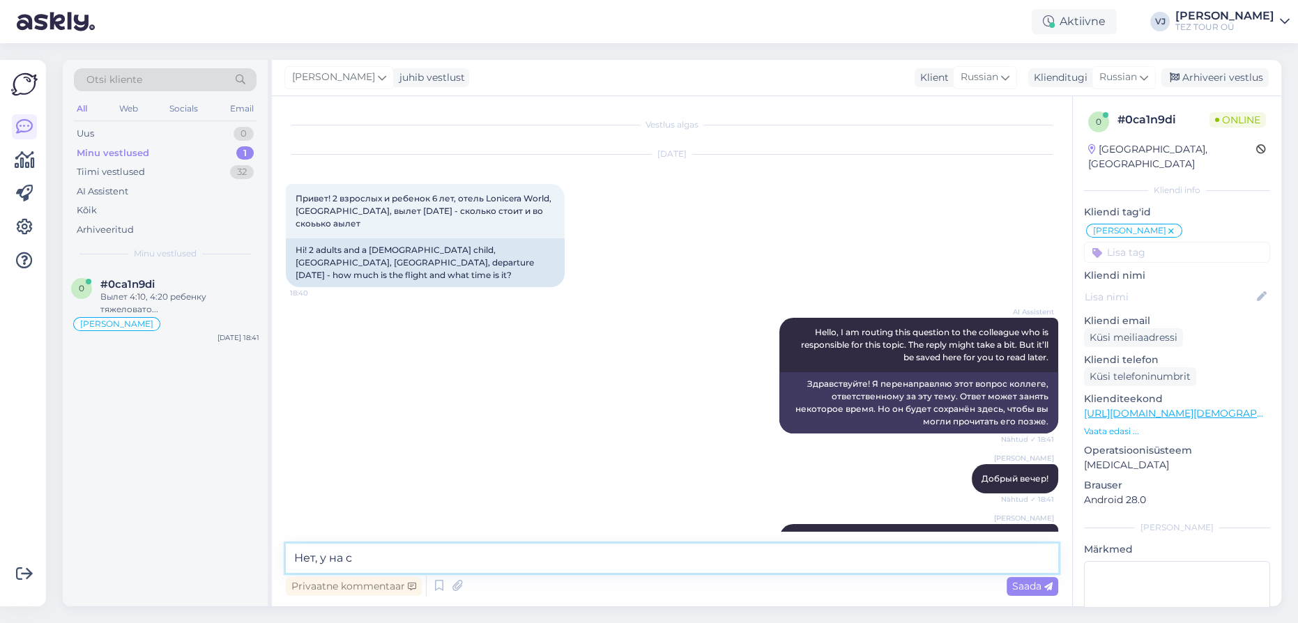
click at [436, 559] on textarea "Нет, у на с" at bounding box center [672, 558] width 773 height 29
type textarea "Нет, у нас пока только такие вылеты, позже добавят ещё, в другие дни, но и цены…"
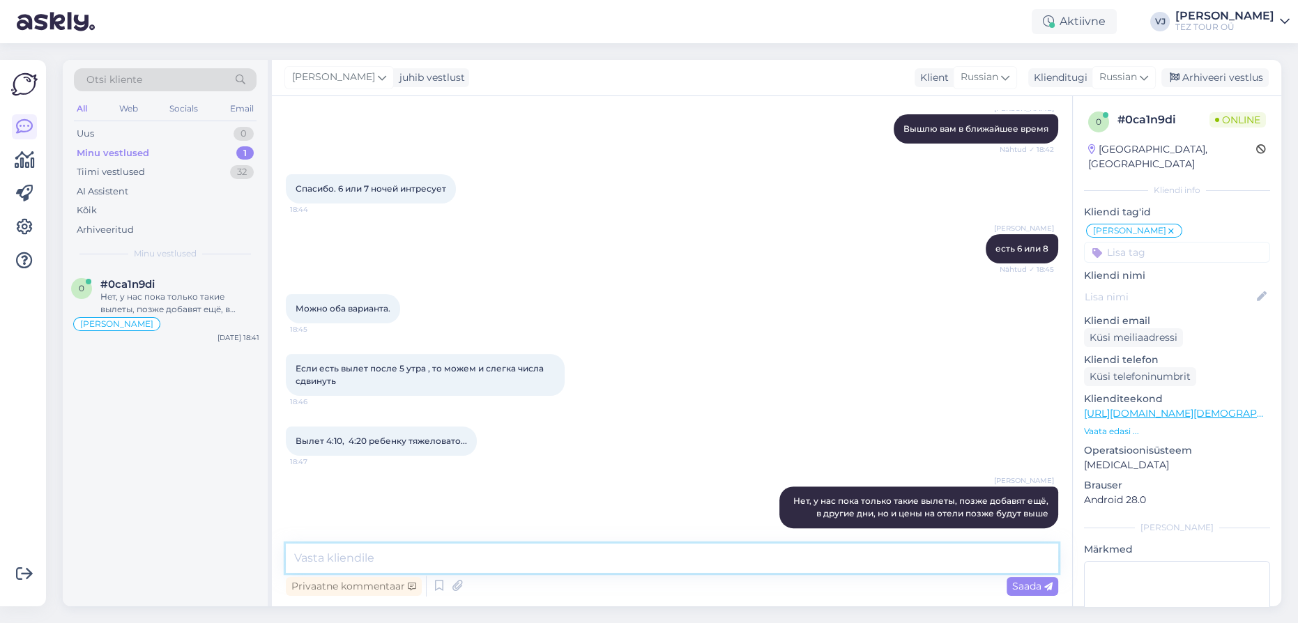
paste textarea
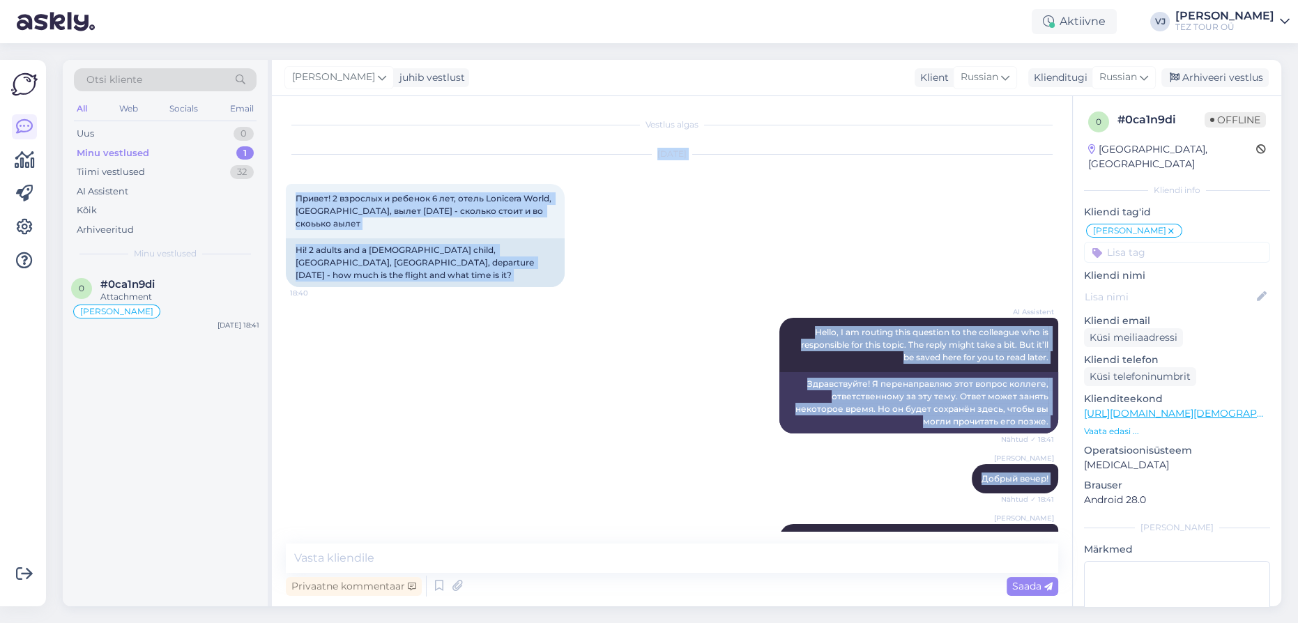
drag, startPoint x: 966, startPoint y: 520, endPoint x: 290, endPoint y: 131, distance: 780.2
click at [290, 131] on div "Vestlus algas Sep 22 2025 Привет! 2 взрослых и ребенок 6 лет, отель Lonicera Wo…" at bounding box center [678, 320] width 785 height 421
copy div "Sep 22 2025 Привет! 2 взрослых и ребенок 6 лет, отель Lonicera World, Турция, в…"
click at [434, 582] on icon at bounding box center [439, 586] width 17 height 21
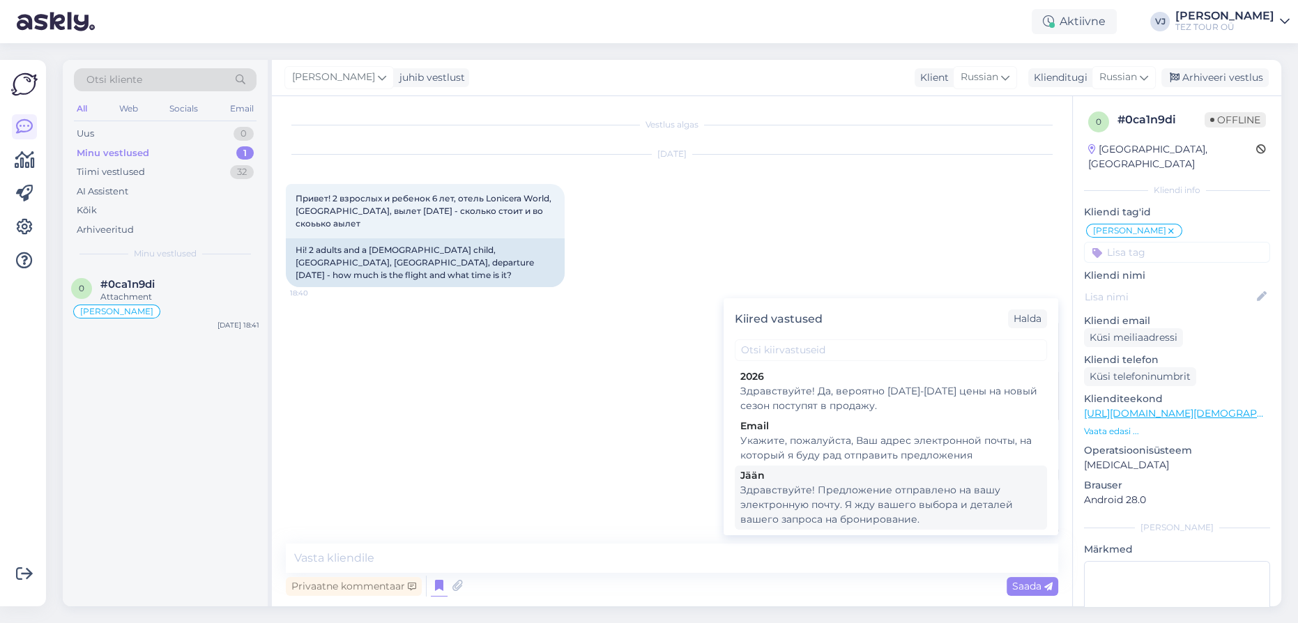
click at [876, 489] on div "Здравствуйте! Предложение отправлено на вашу электронную почту. Я жду вашего вы…" at bounding box center [890, 505] width 301 height 44
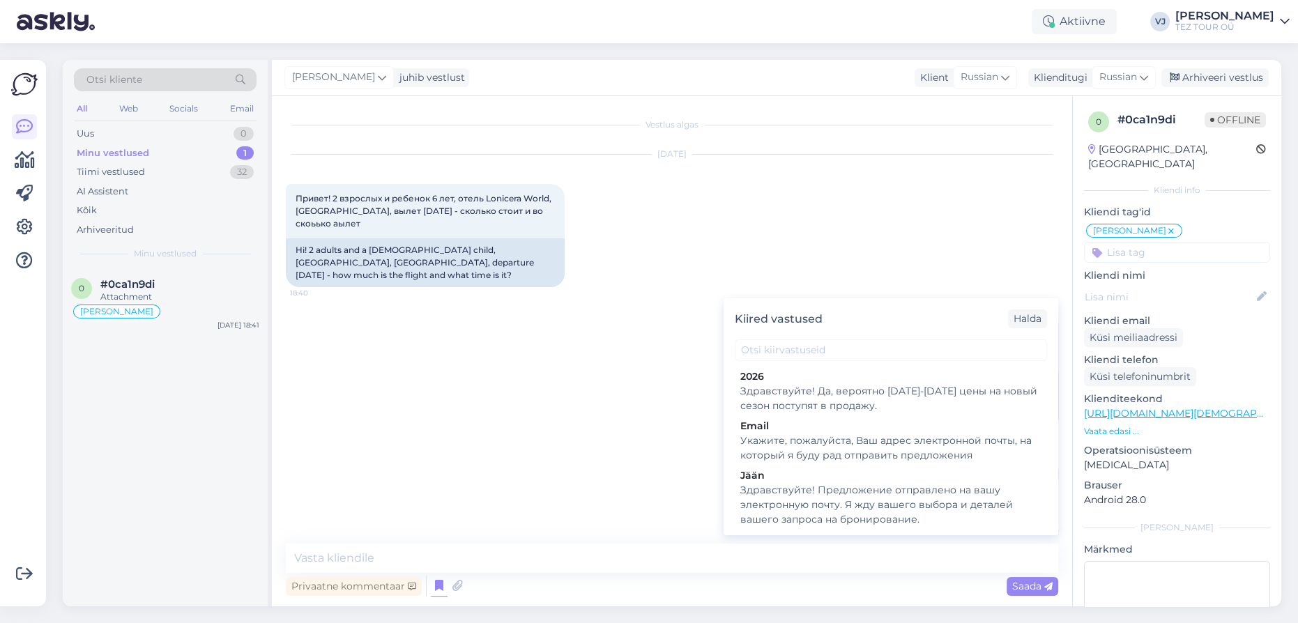
type textarea "Здравствуйте! Предложение отправлено на вашу электронную почту. Я жду вашего вы…"
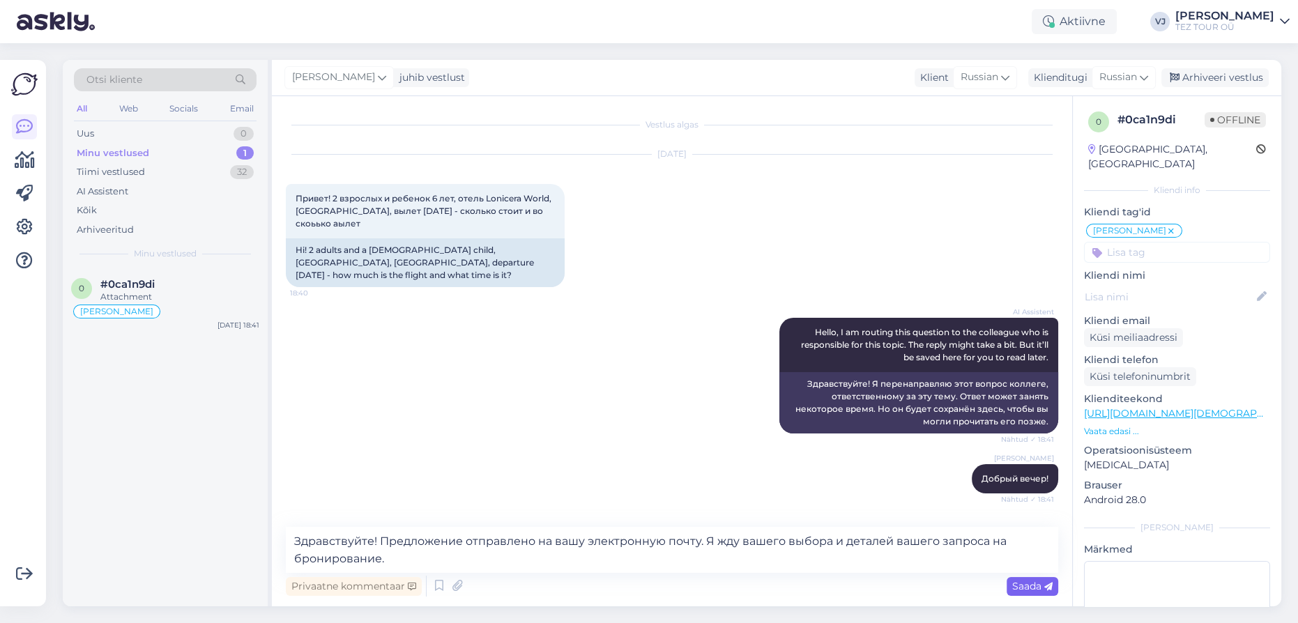
click at [1024, 586] on span "Saada" at bounding box center [1032, 586] width 40 height 13
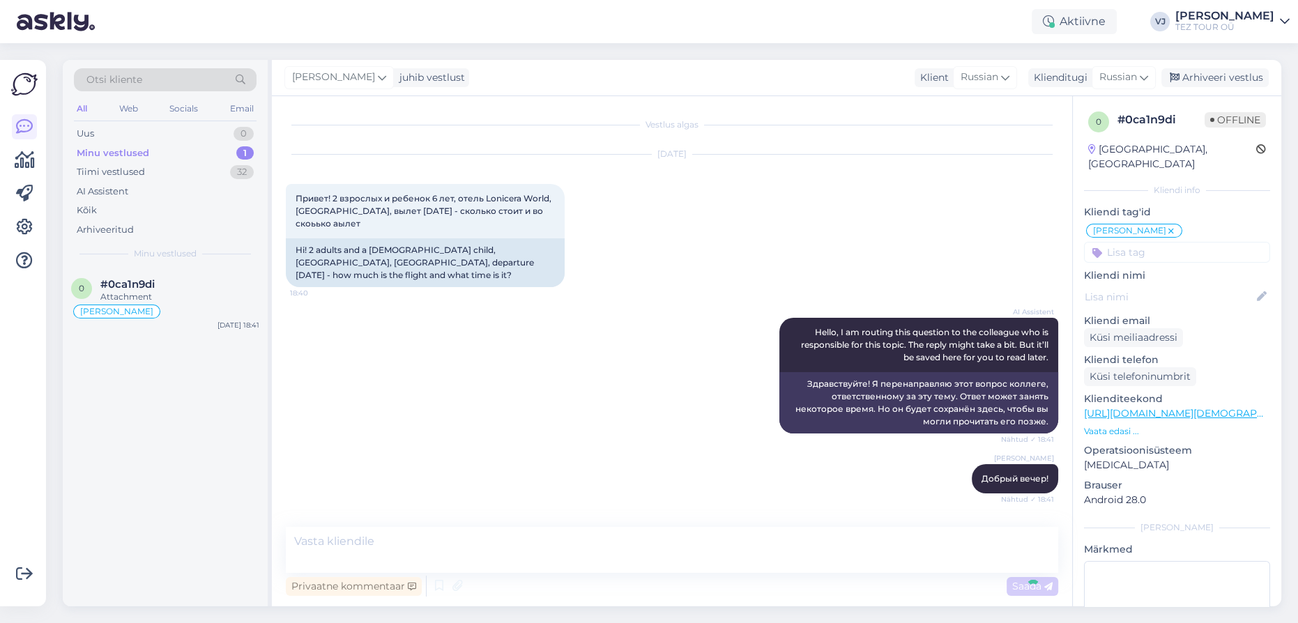
scroll to position [715, 0]
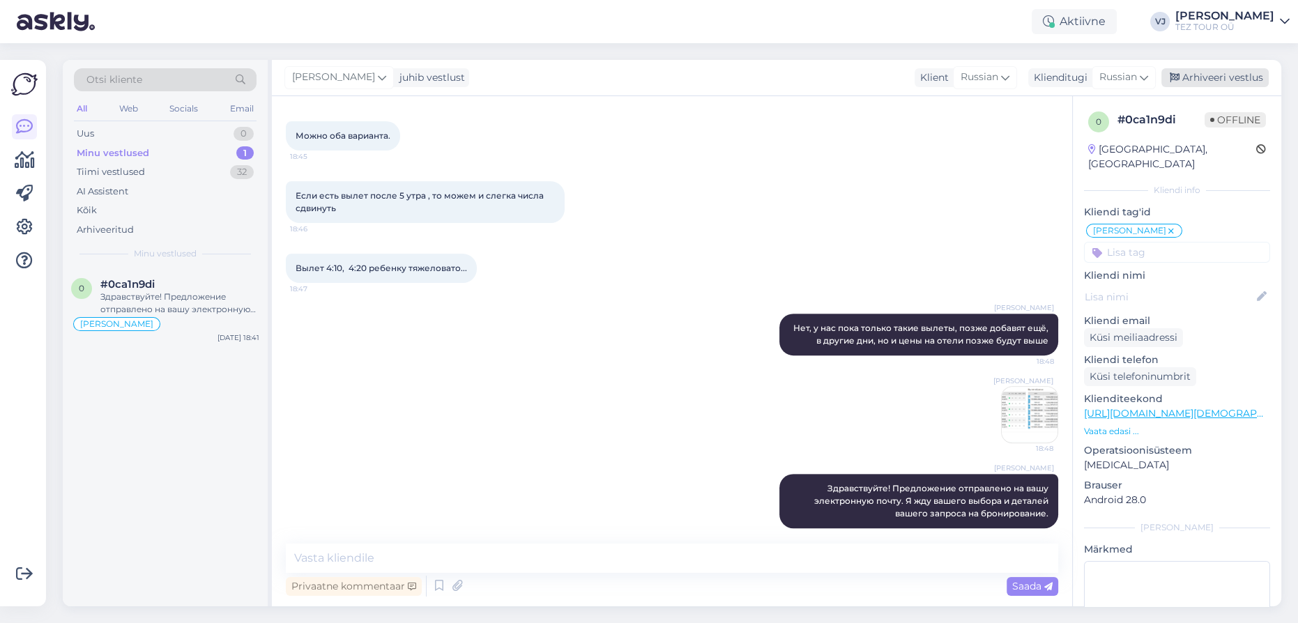
click at [1231, 82] on div "Arhiveeri vestlus" at bounding box center [1215, 77] width 107 height 19
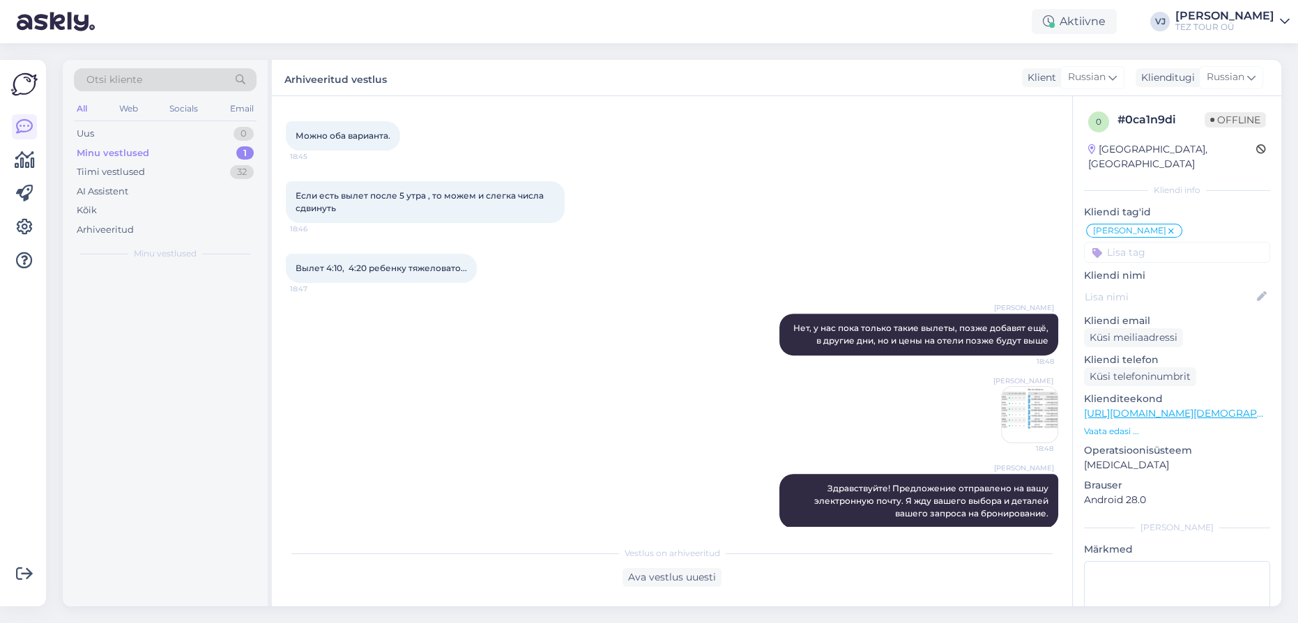
scroll to position [720, 0]
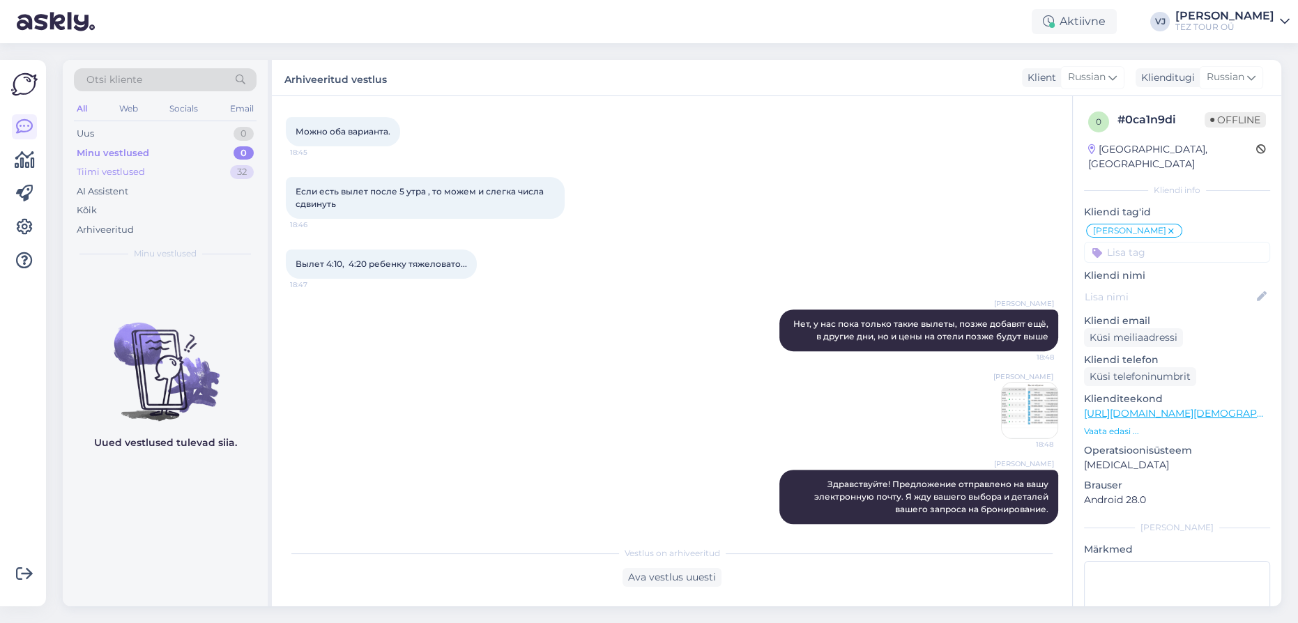
click at [204, 171] on div "Tiimi vestlused 32" at bounding box center [165, 172] width 183 height 20
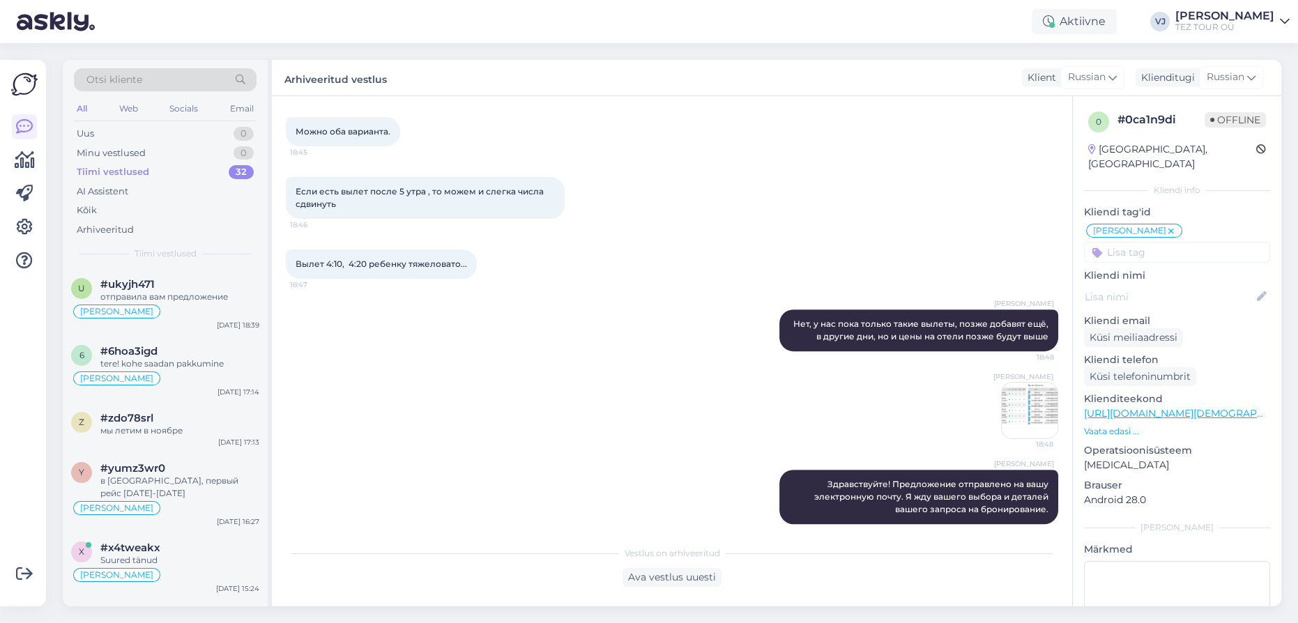
click at [610, 367] on div "Vladimir Jutt 18:48" at bounding box center [672, 411] width 773 height 88
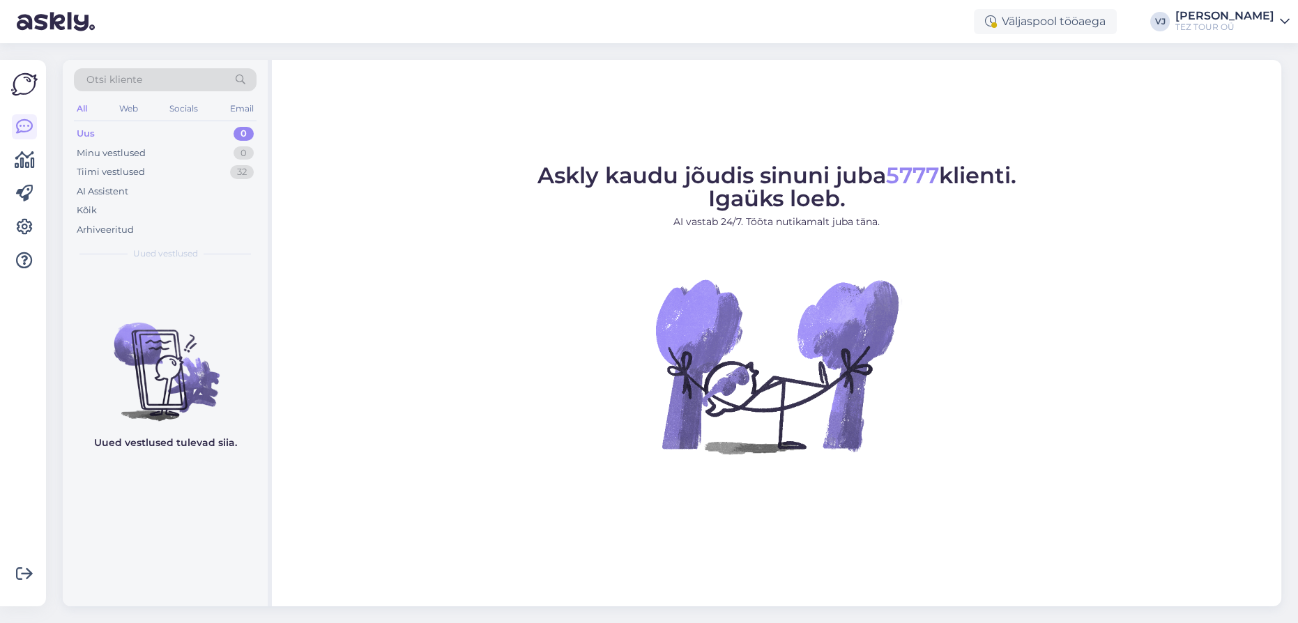
click at [381, 194] on figure "Askly kaudu jõudis sinuni juba 5777 klienti. Igaüks loeb. AI vastab 24/7. Tööta…" at bounding box center [776, 328] width 984 height 327
